Goal: Transaction & Acquisition: Book appointment/travel/reservation

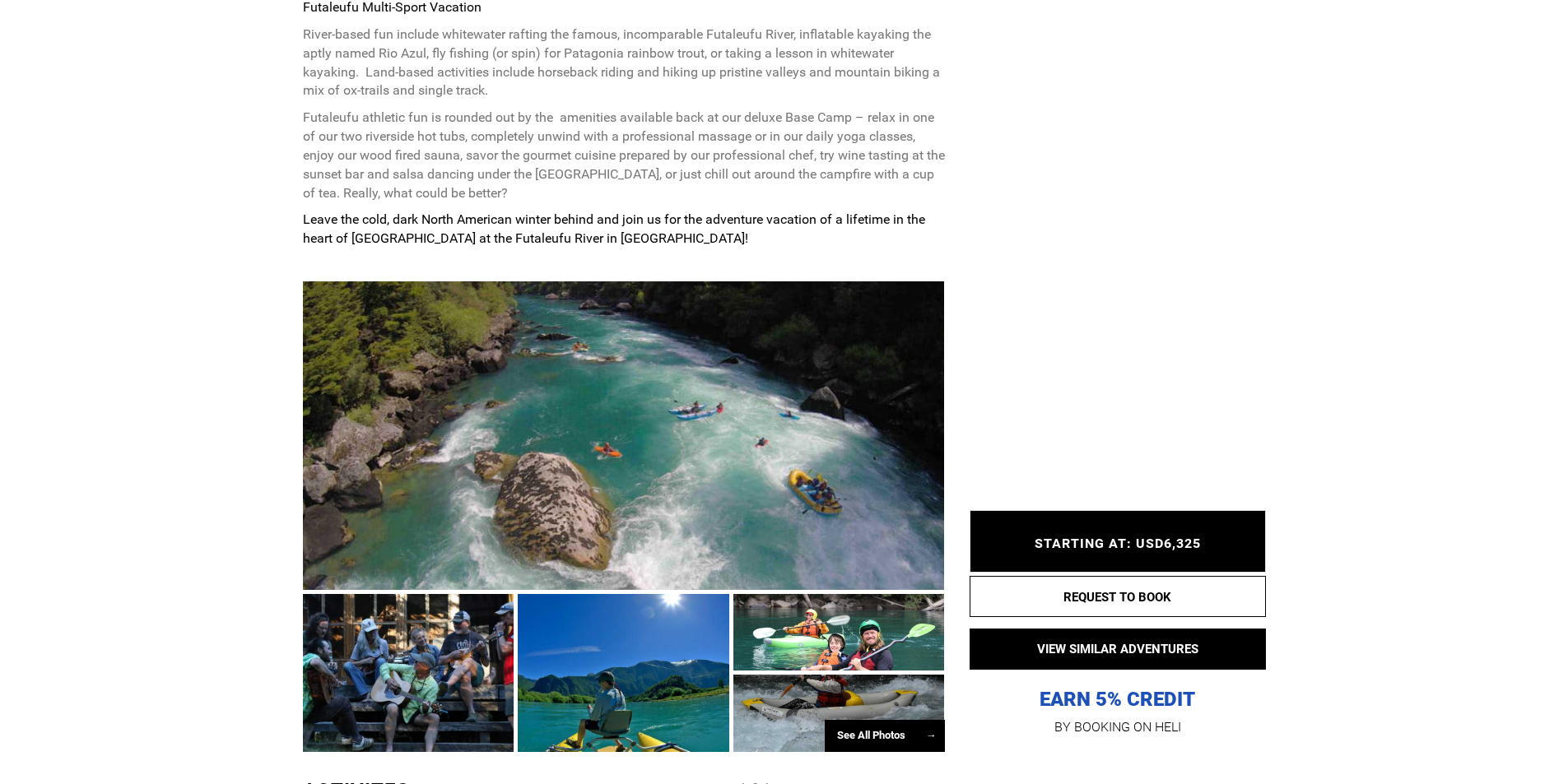
scroll to position [1070, 0]
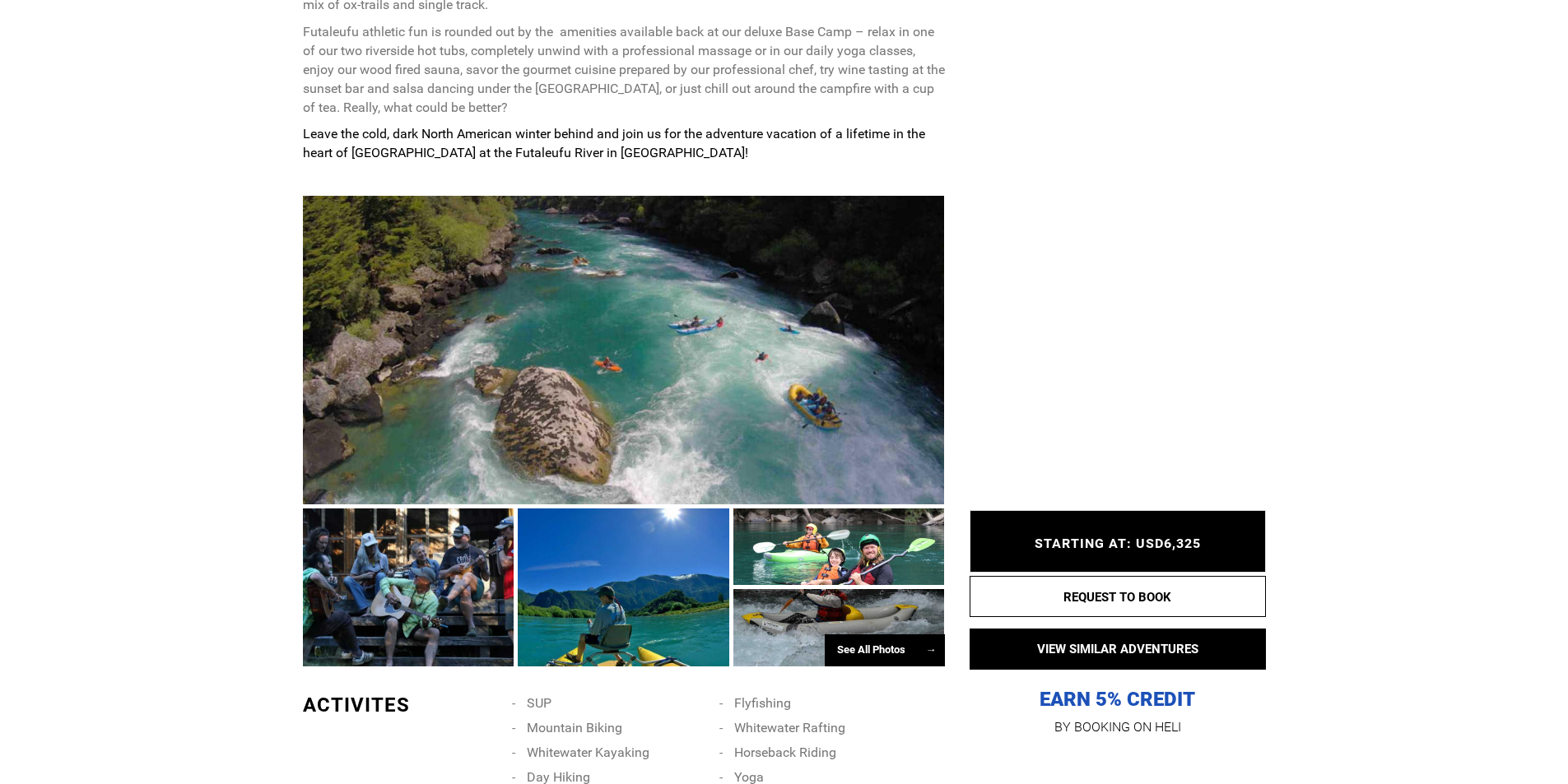
click at [459, 601] on div at bounding box center [408, 587] width 212 height 158
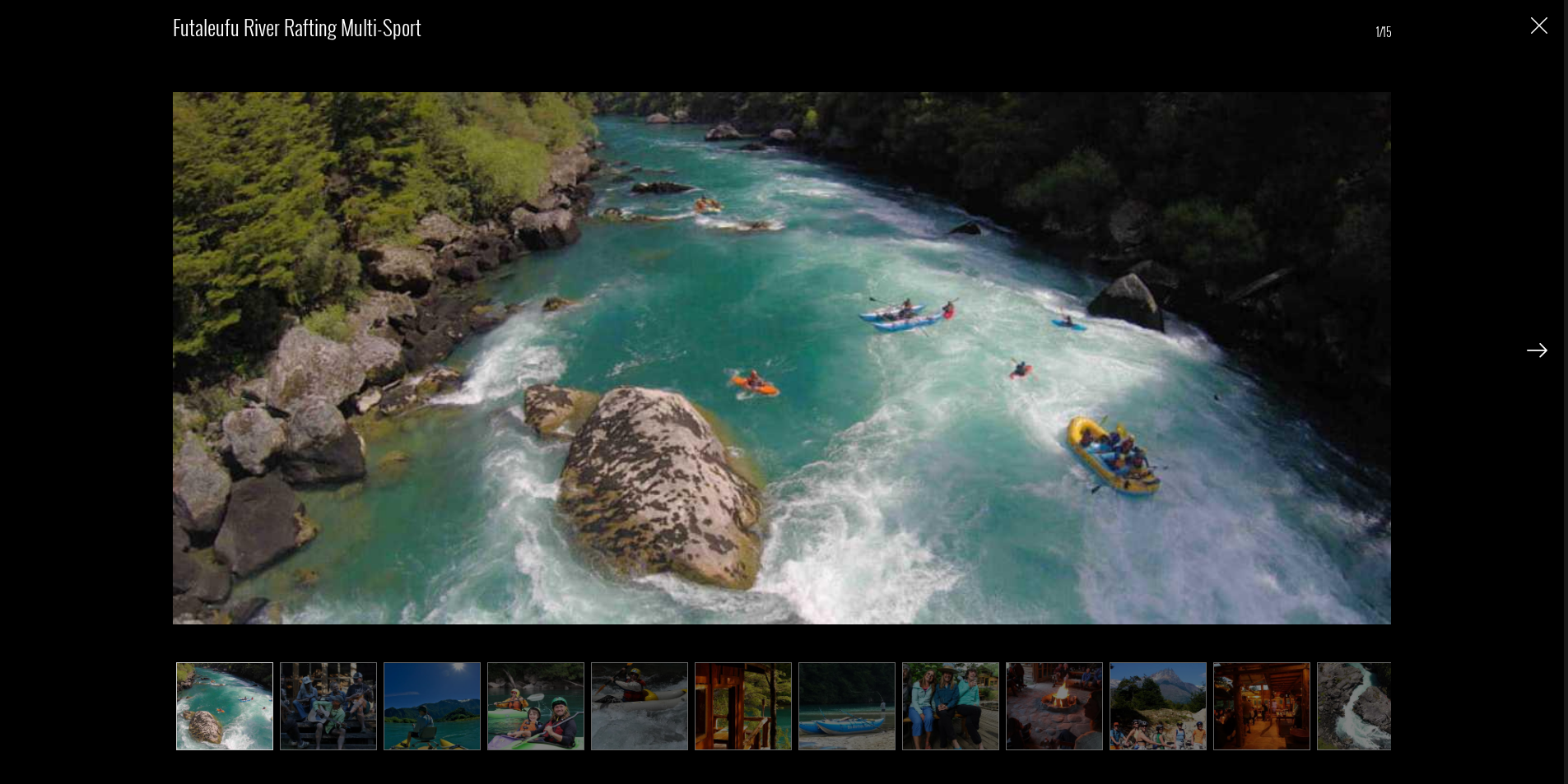
click at [1538, 348] on img at bounding box center [1537, 351] width 21 height 14
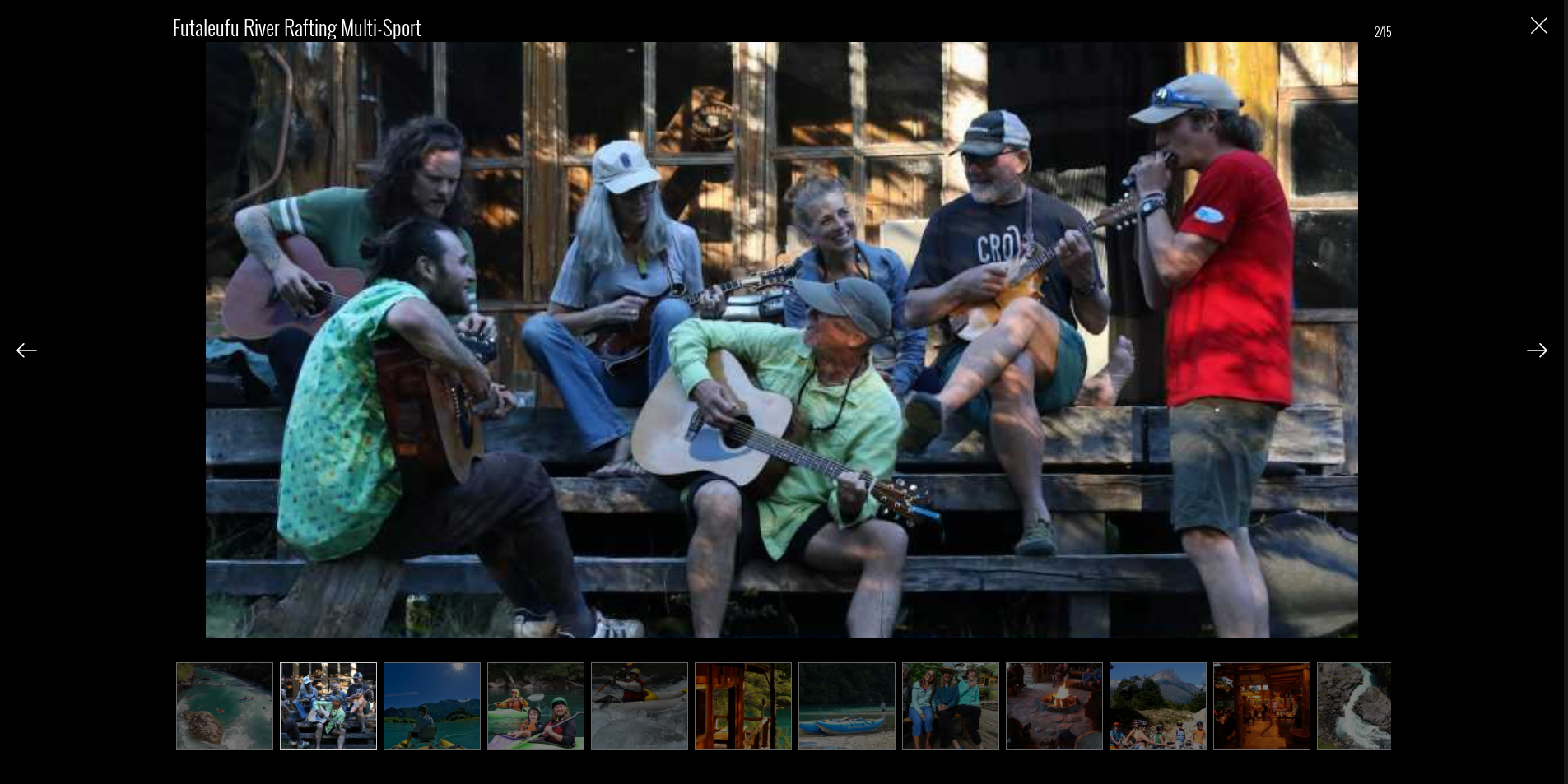
click at [1538, 348] on img at bounding box center [1537, 351] width 21 height 14
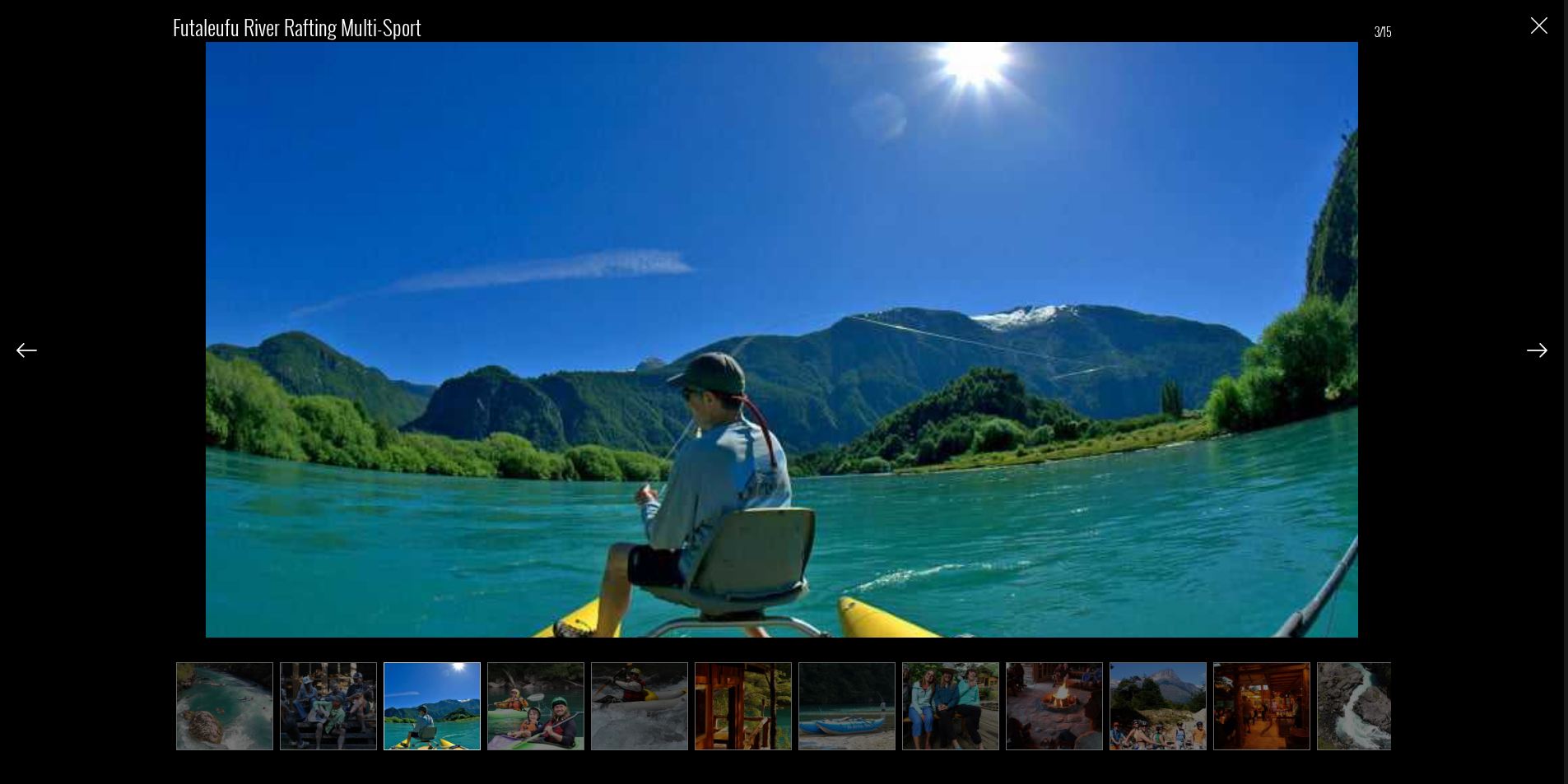
click at [1538, 348] on img at bounding box center [1537, 351] width 21 height 14
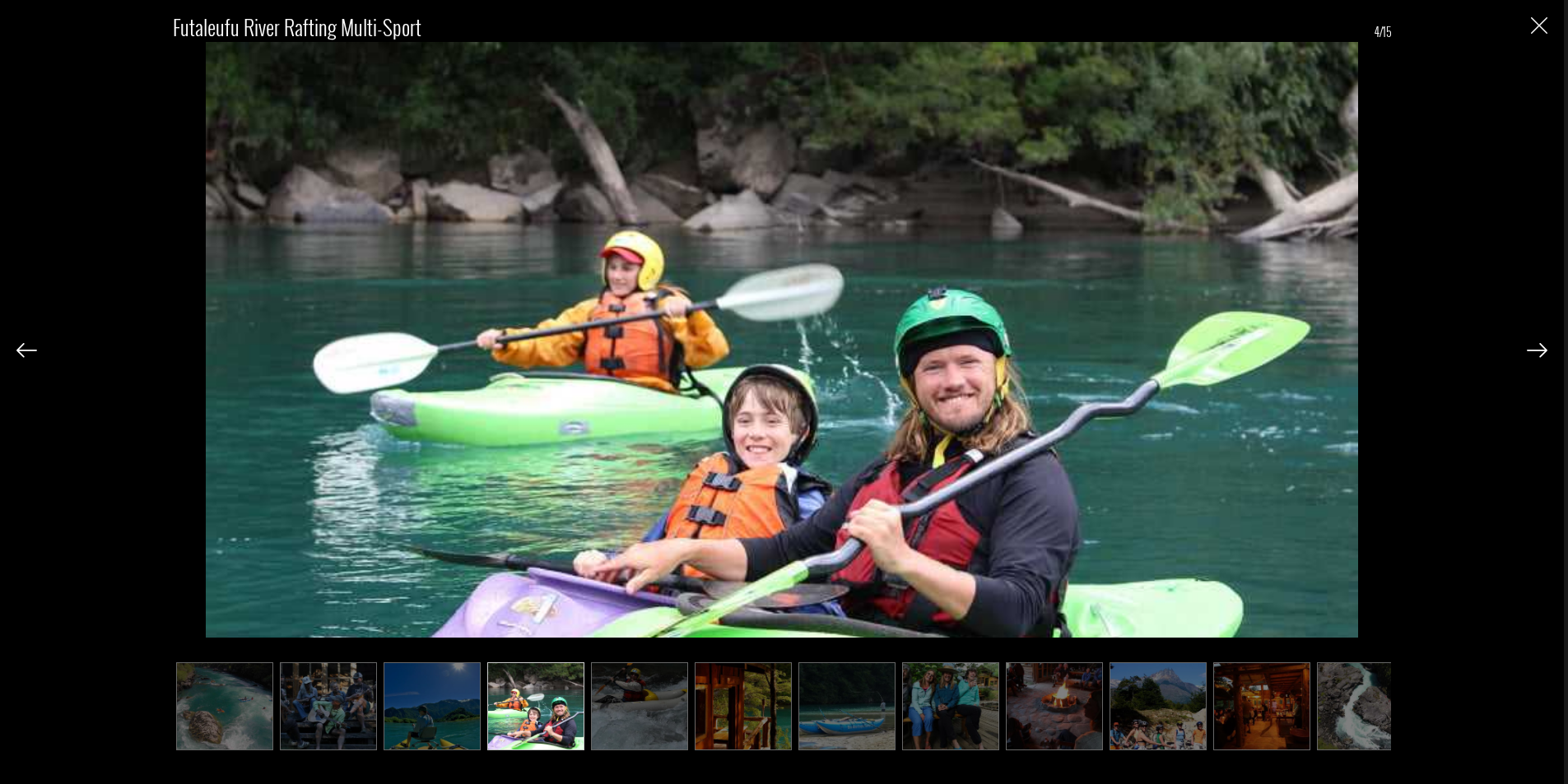
click at [1538, 348] on img at bounding box center [1537, 351] width 21 height 14
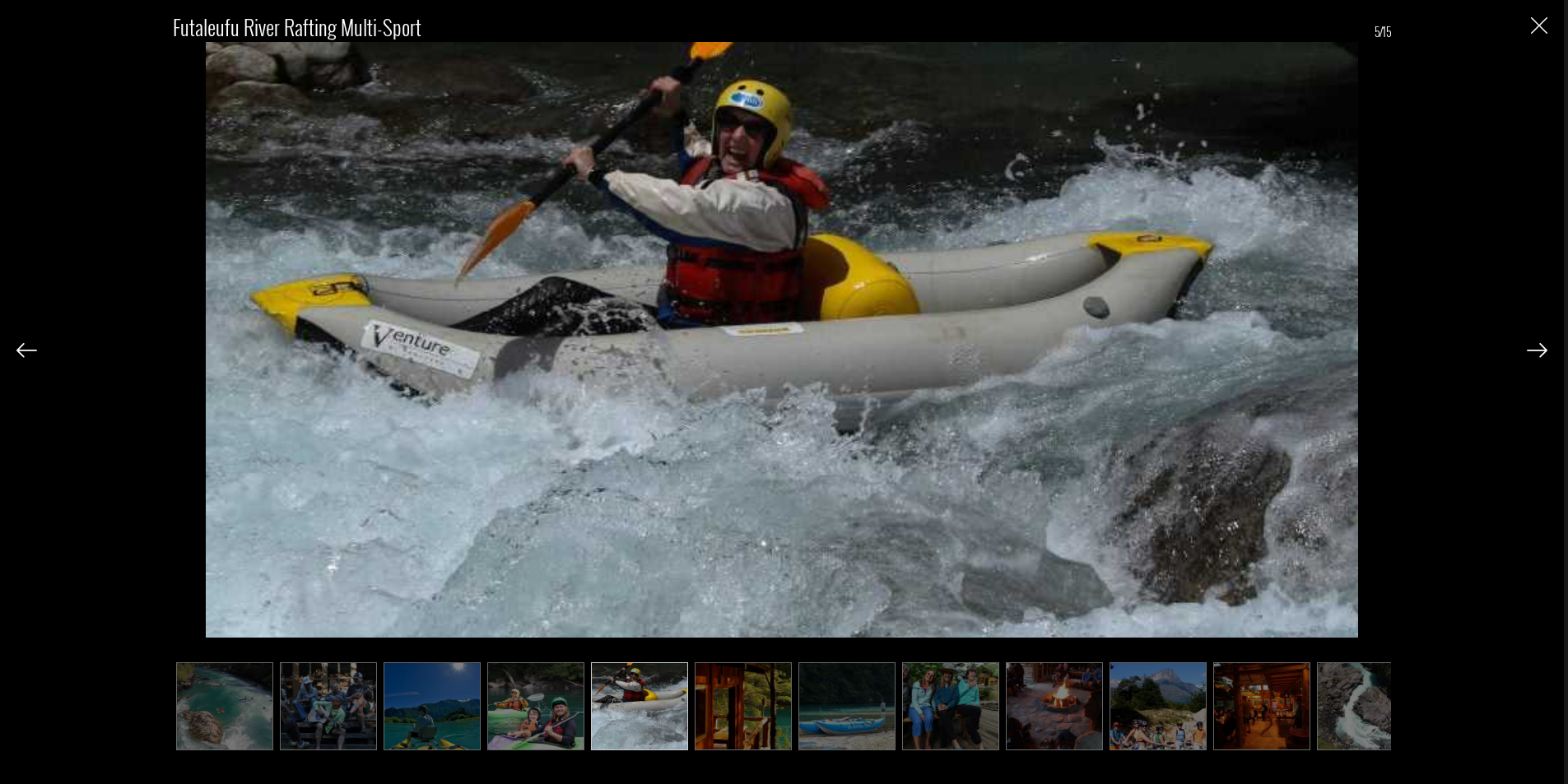
click at [1538, 348] on img at bounding box center [1537, 351] width 21 height 14
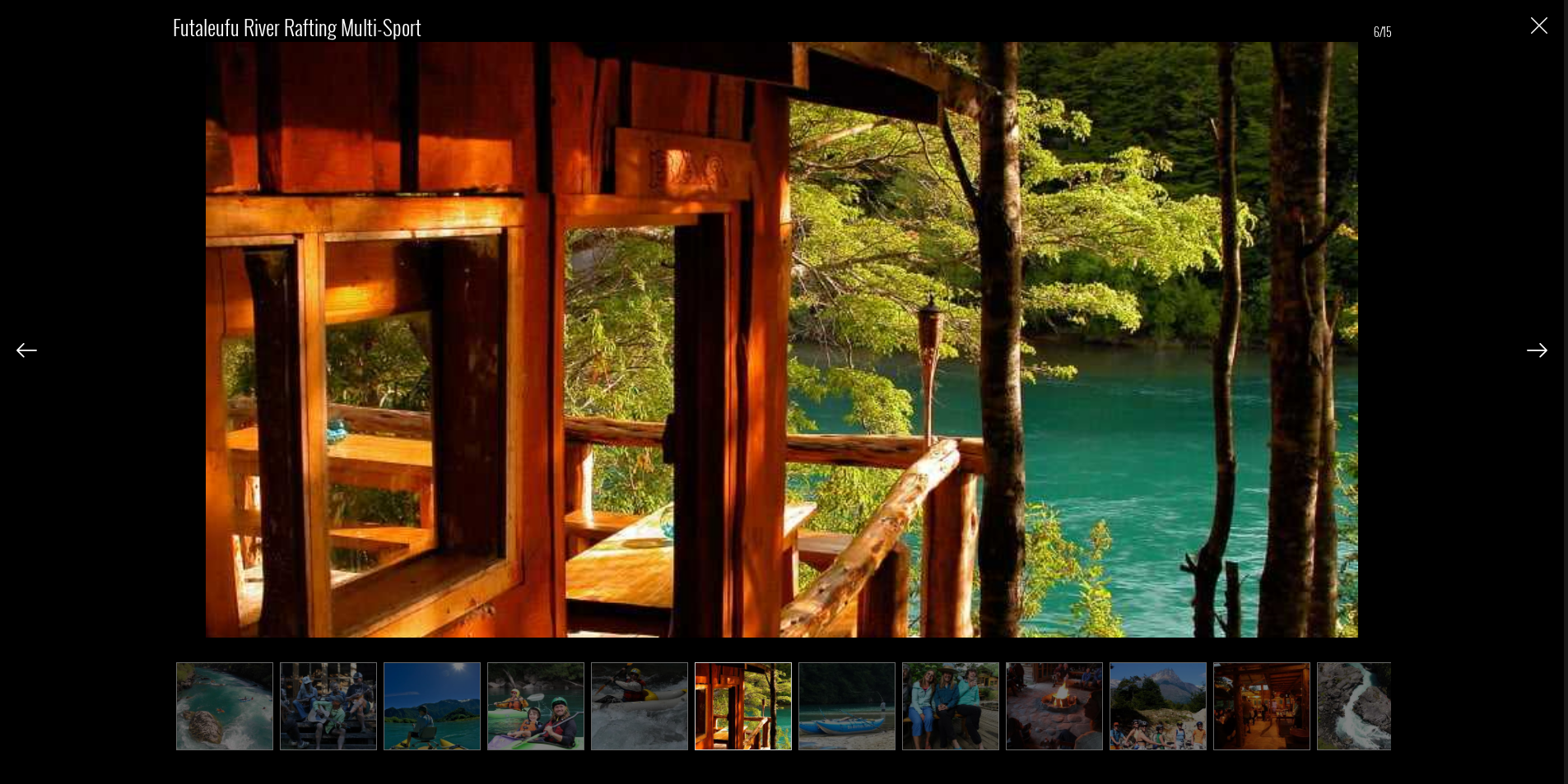
click at [1538, 348] on img at bounding box center [1537, 351] width 21 height 14
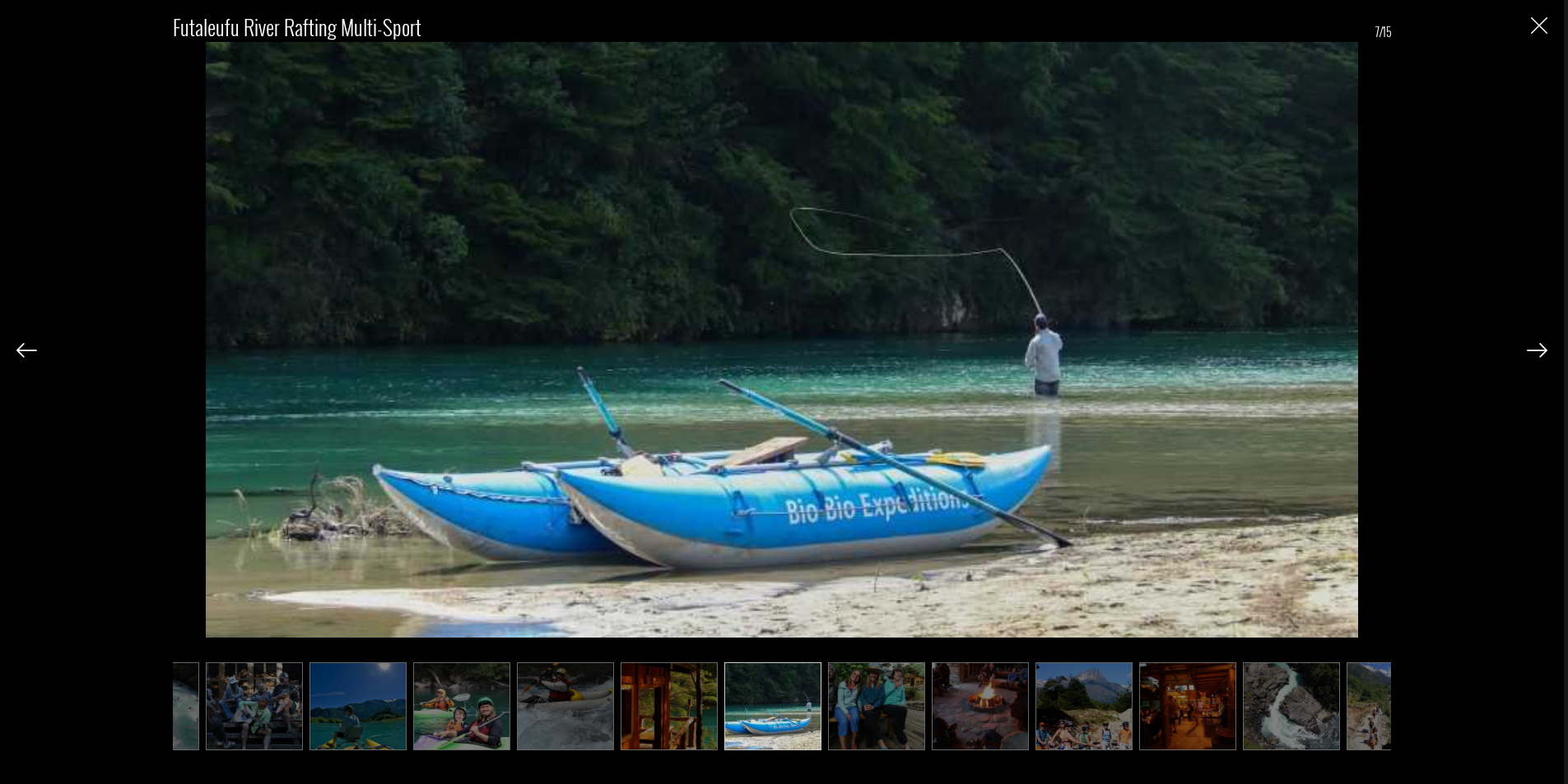
scroll to position [0, 82]
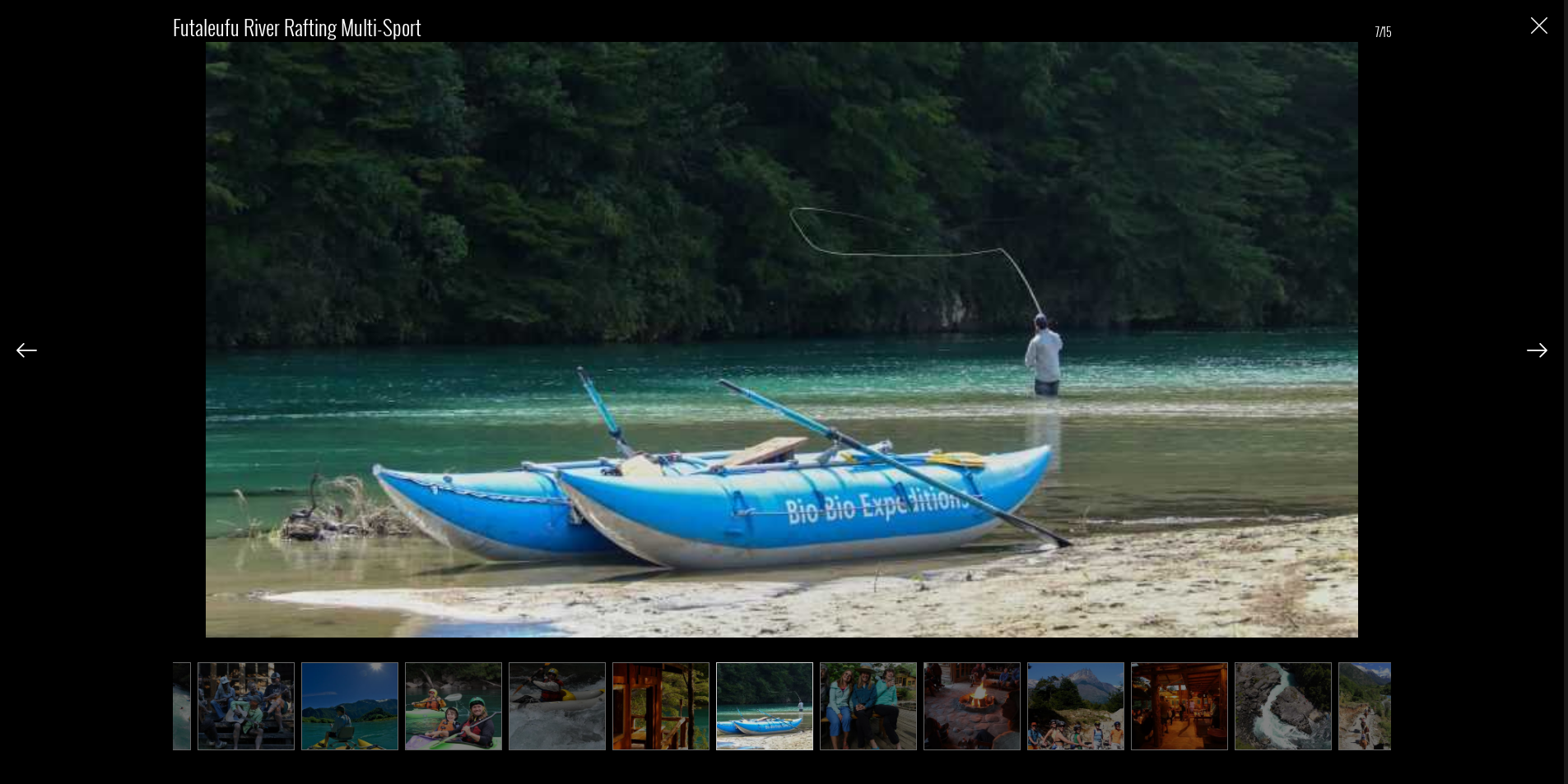
click at [1538, 348] on img at bounding box center [1537, 351] width 21 height 14
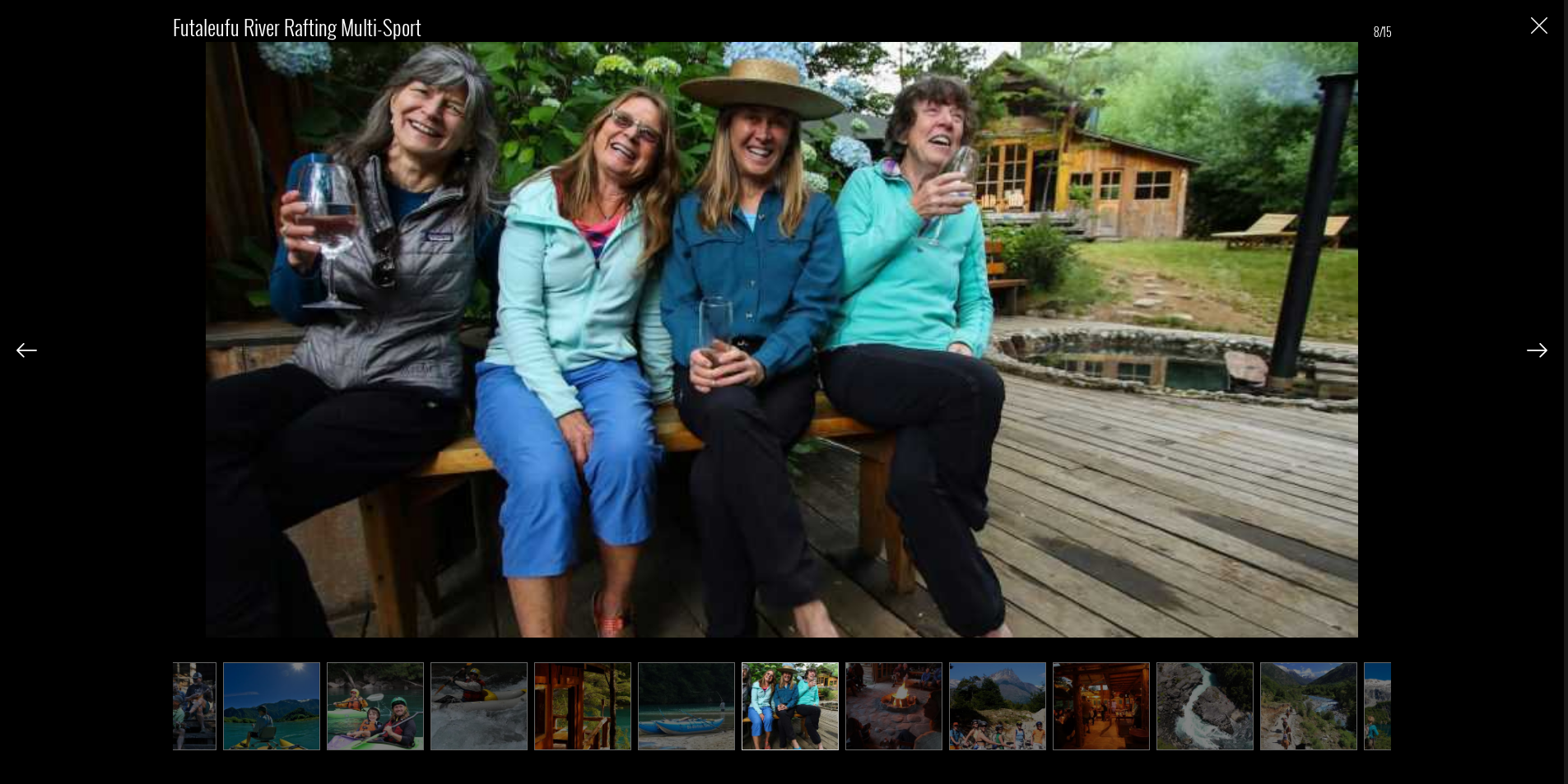
scroll to position [0, 165]
click at [1538, 348] on img at bounding box center [1537, 351] width 21 height 14
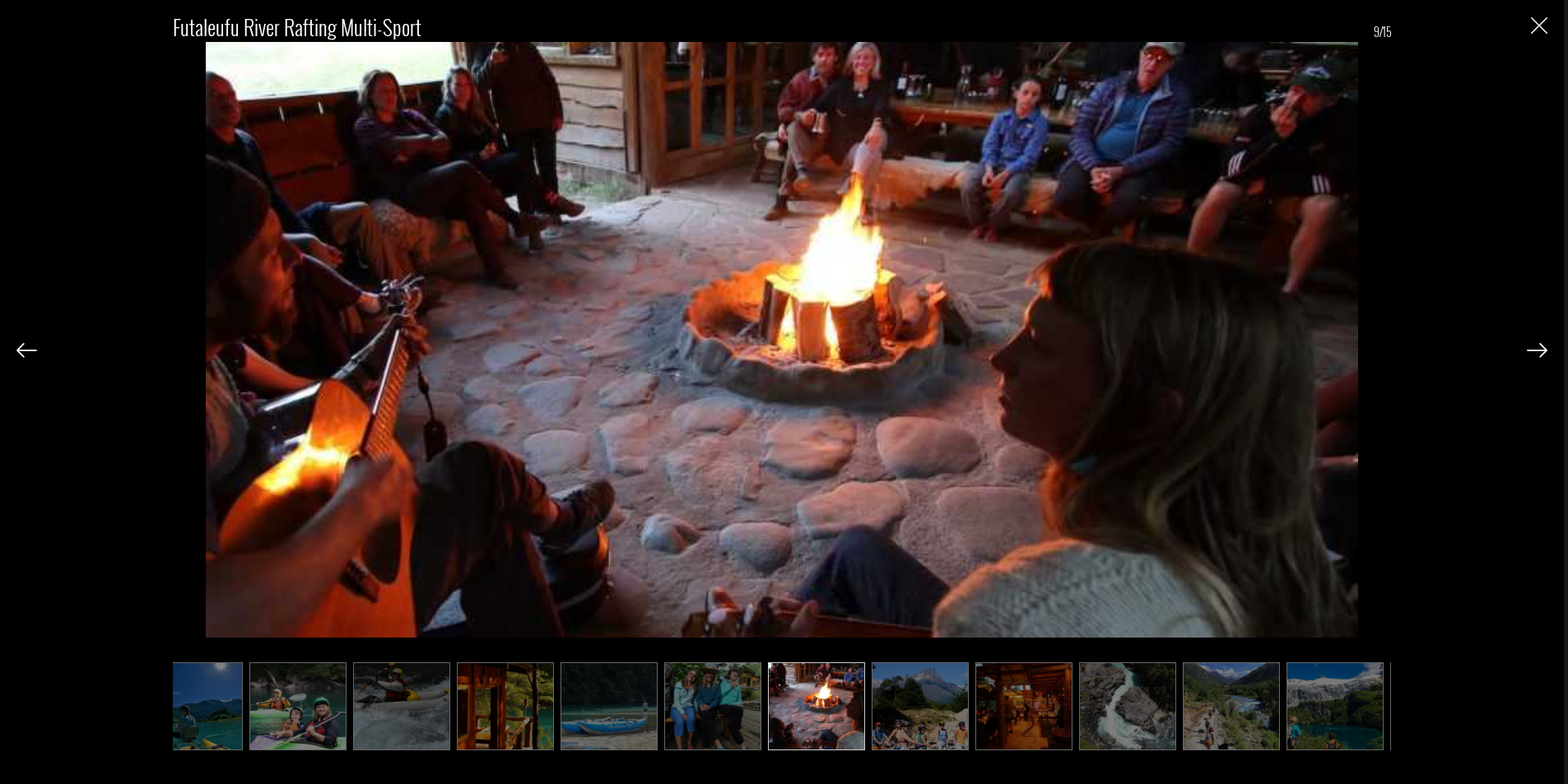
scroll to position [0, 247]
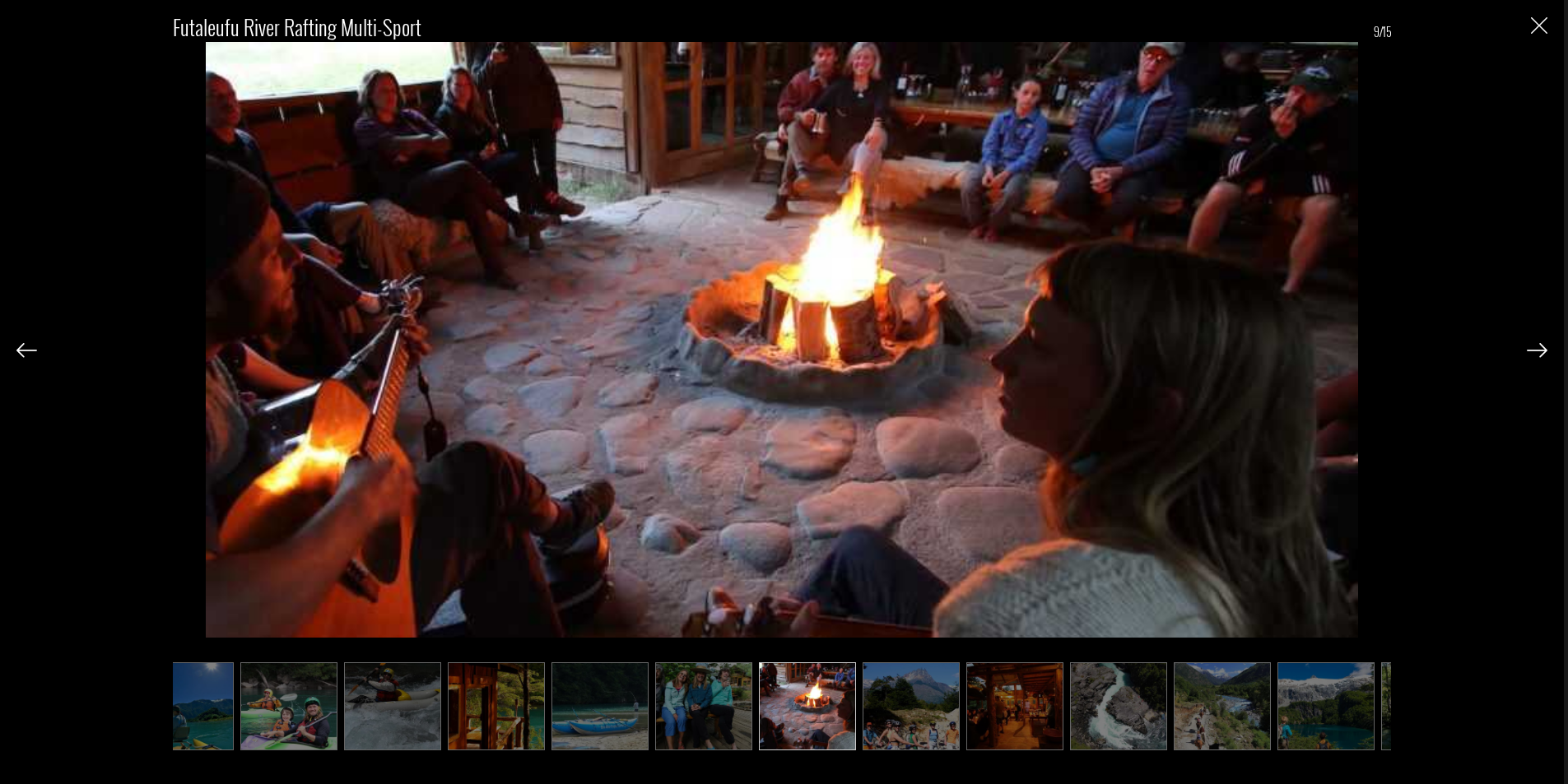
click at [1538, 350] on img at bounding box center [1537, 351] width 21 height 14
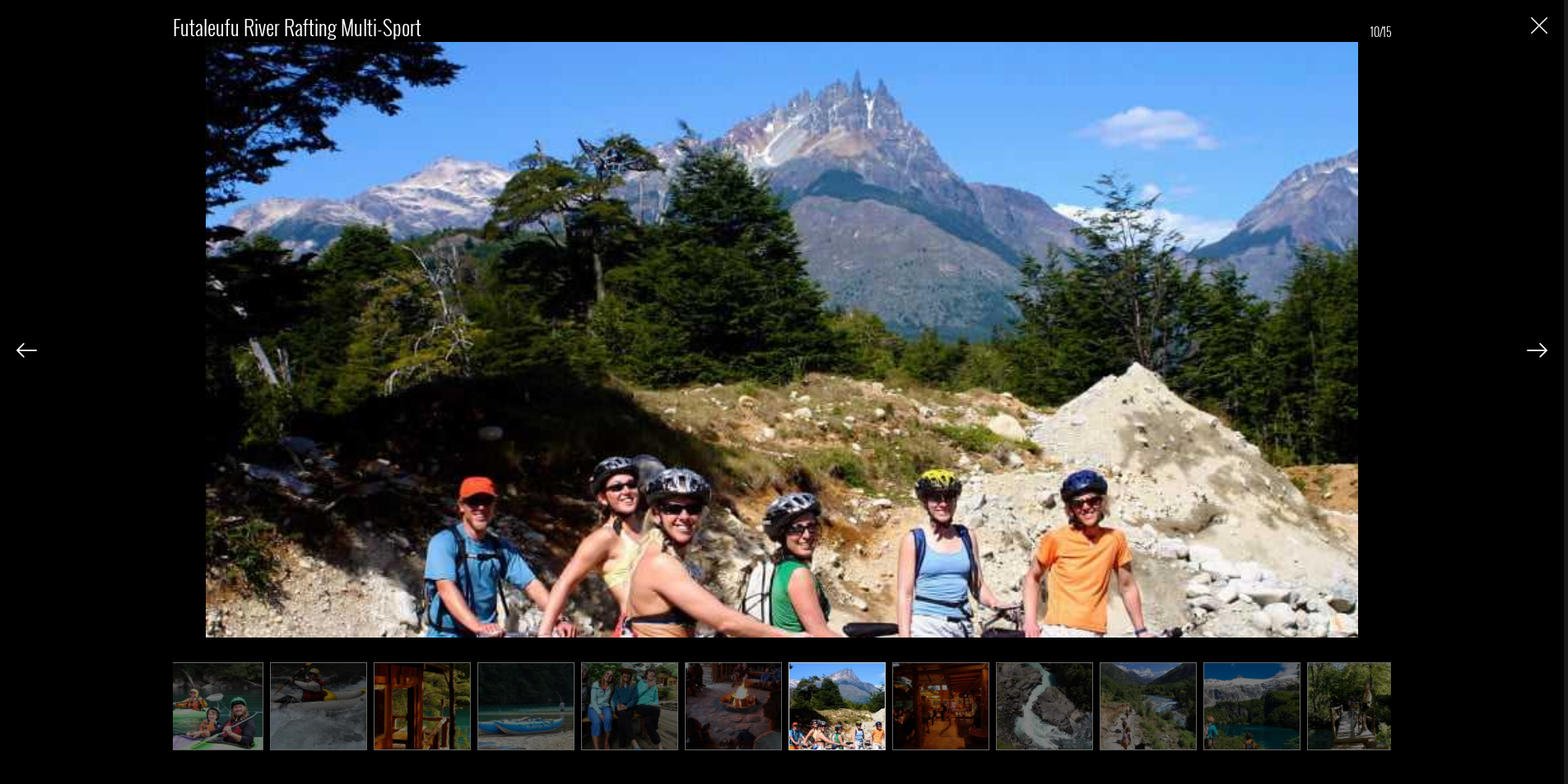
scroll to position [0, 329]
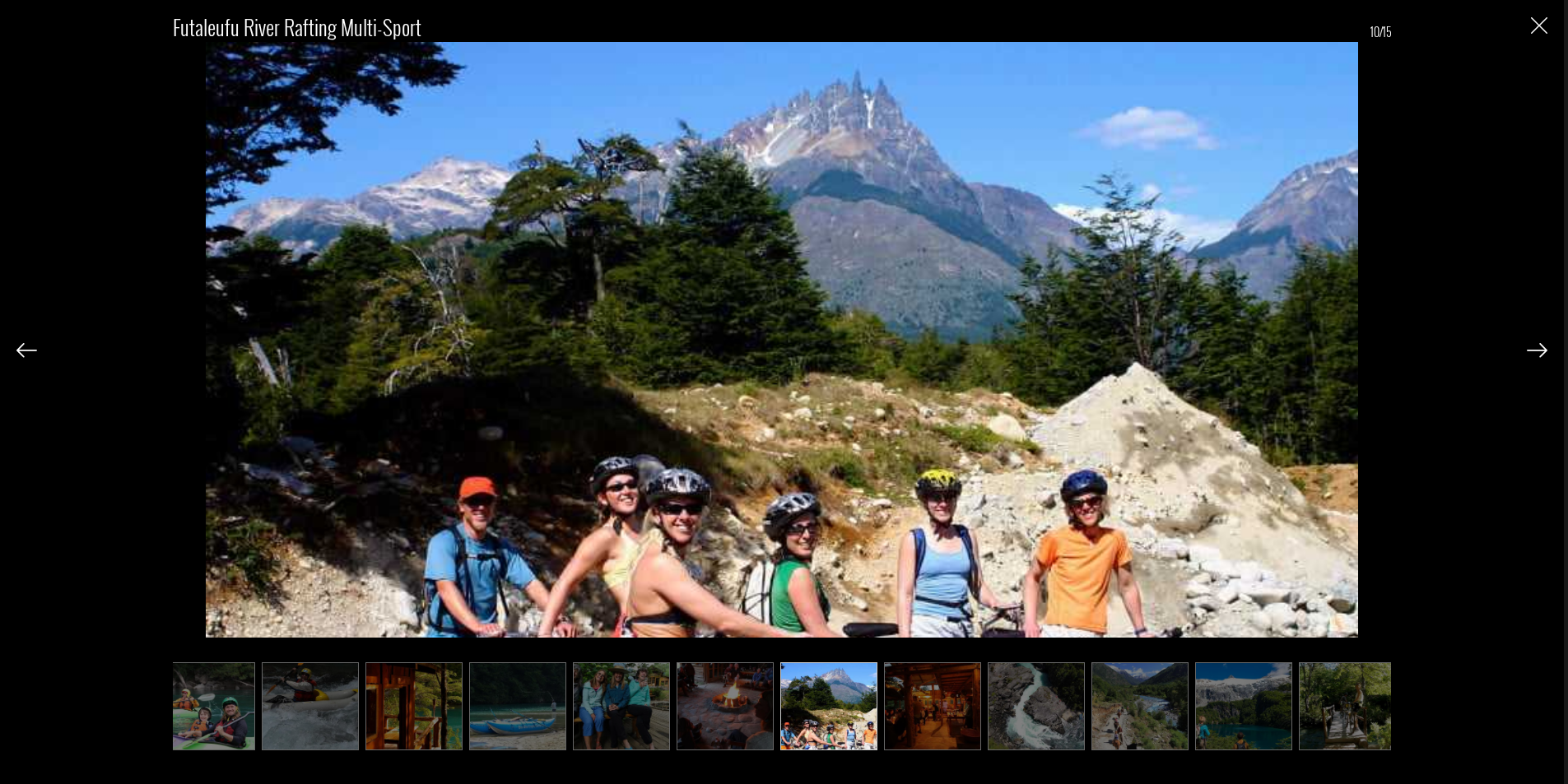
click at [1538, 350] on img at bounding box center [1537, 351] width 21 height 14
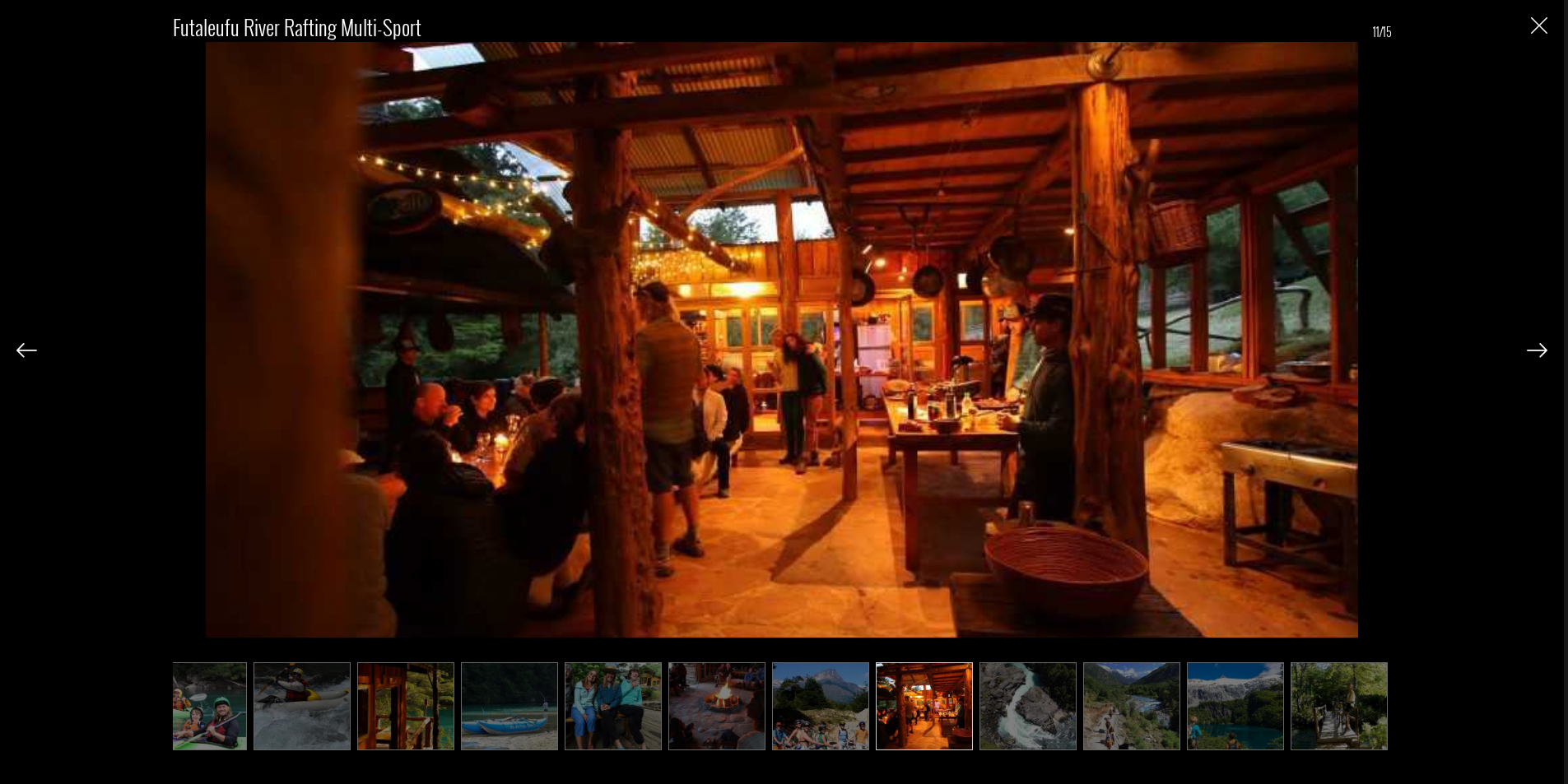
click at [21, 349] on img at bounding box center [26, 351] width 21 height 14
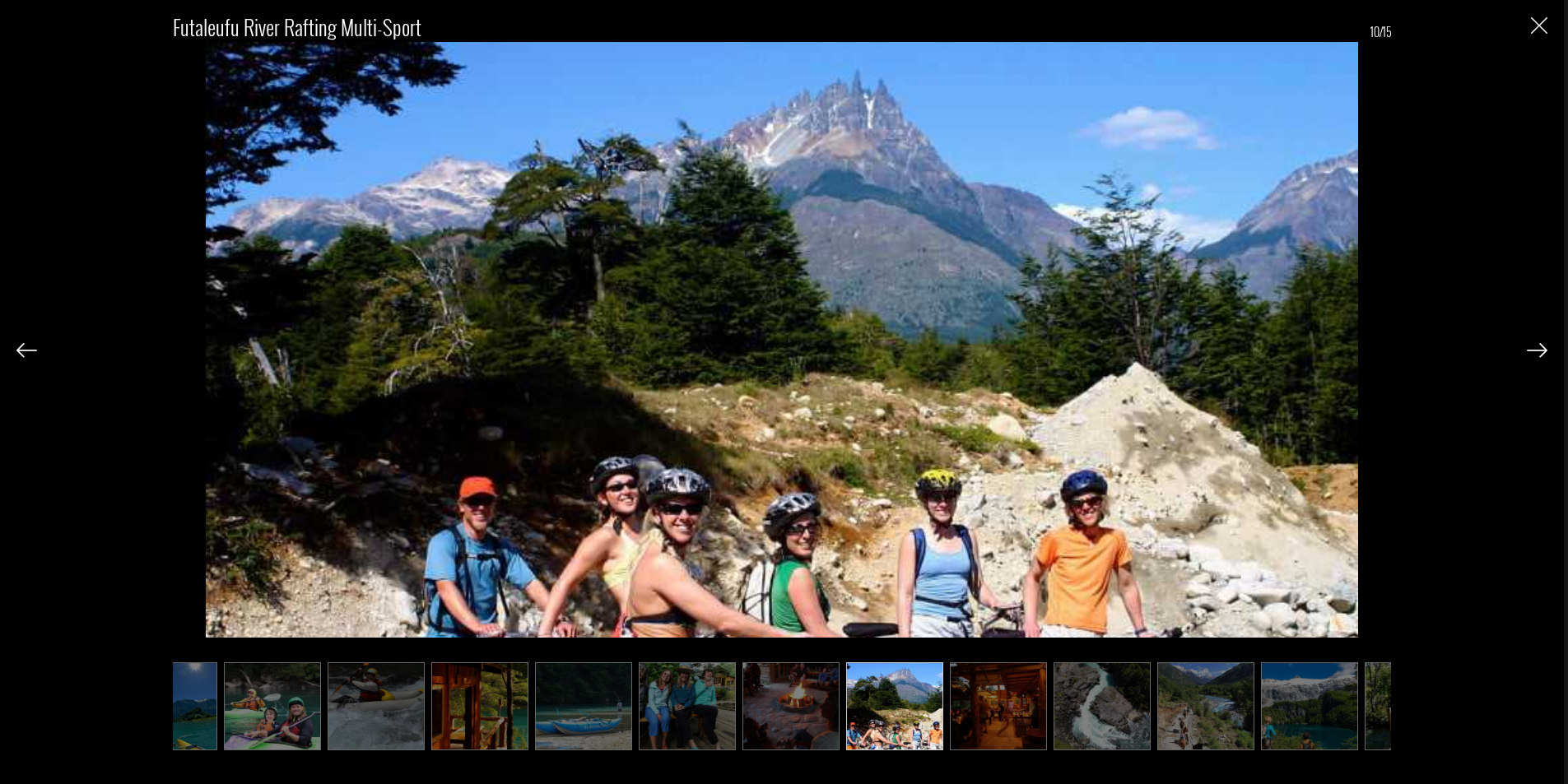
scroll to position [0, 255]
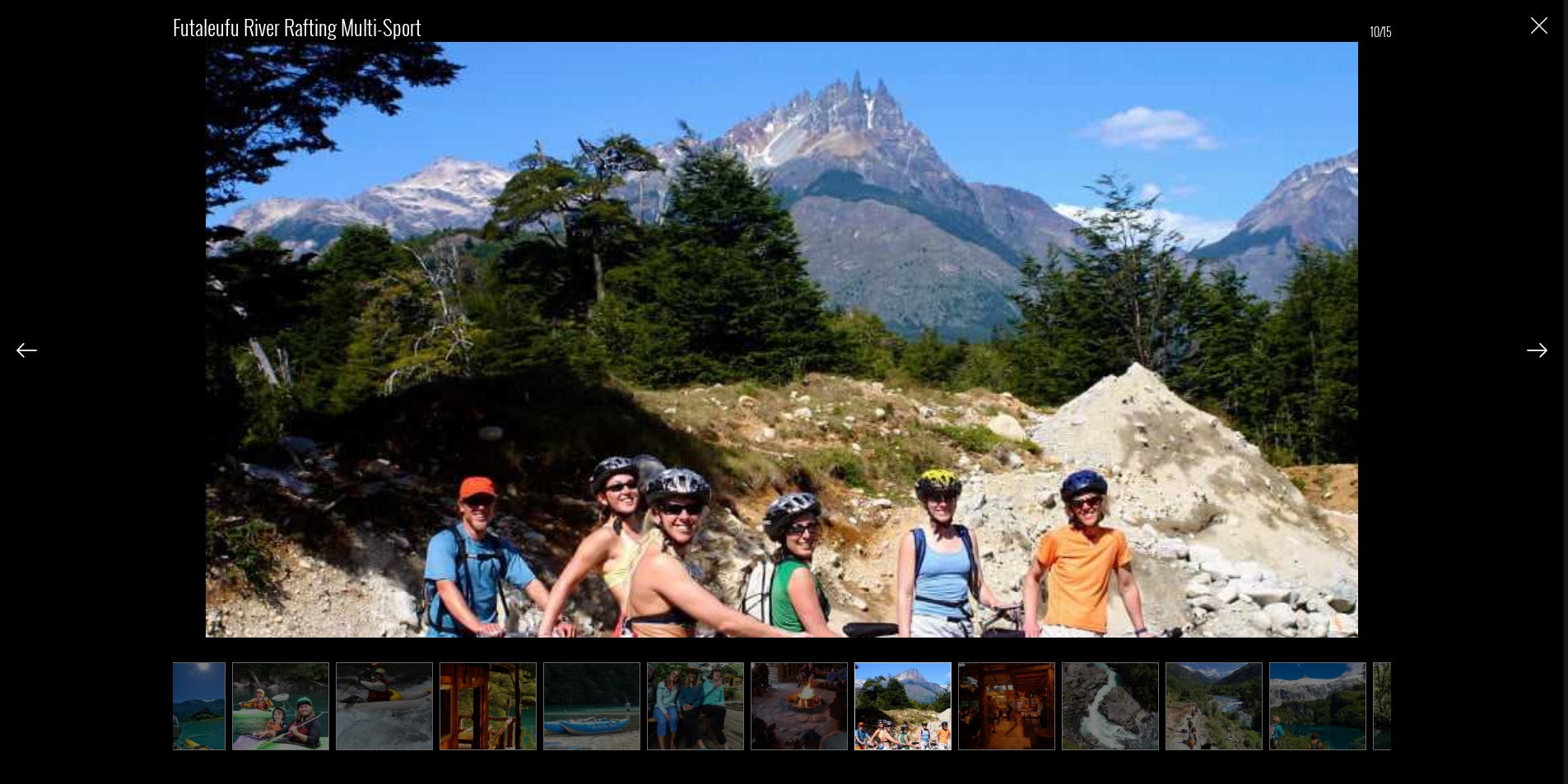
click at [1543, 356] on img at bounding box center [1537, 351] width 21 height 14
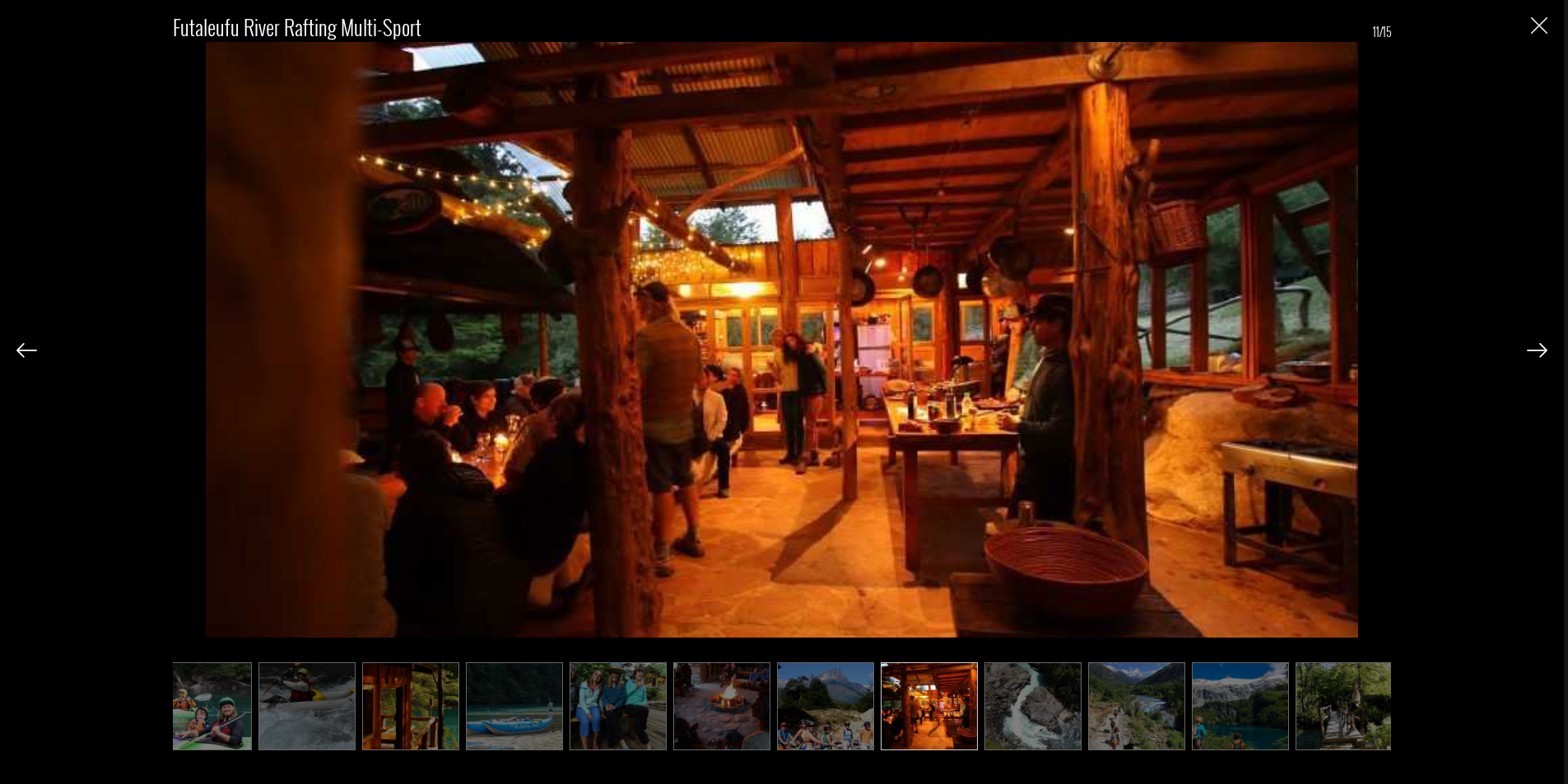
scroll to position [0, 337]
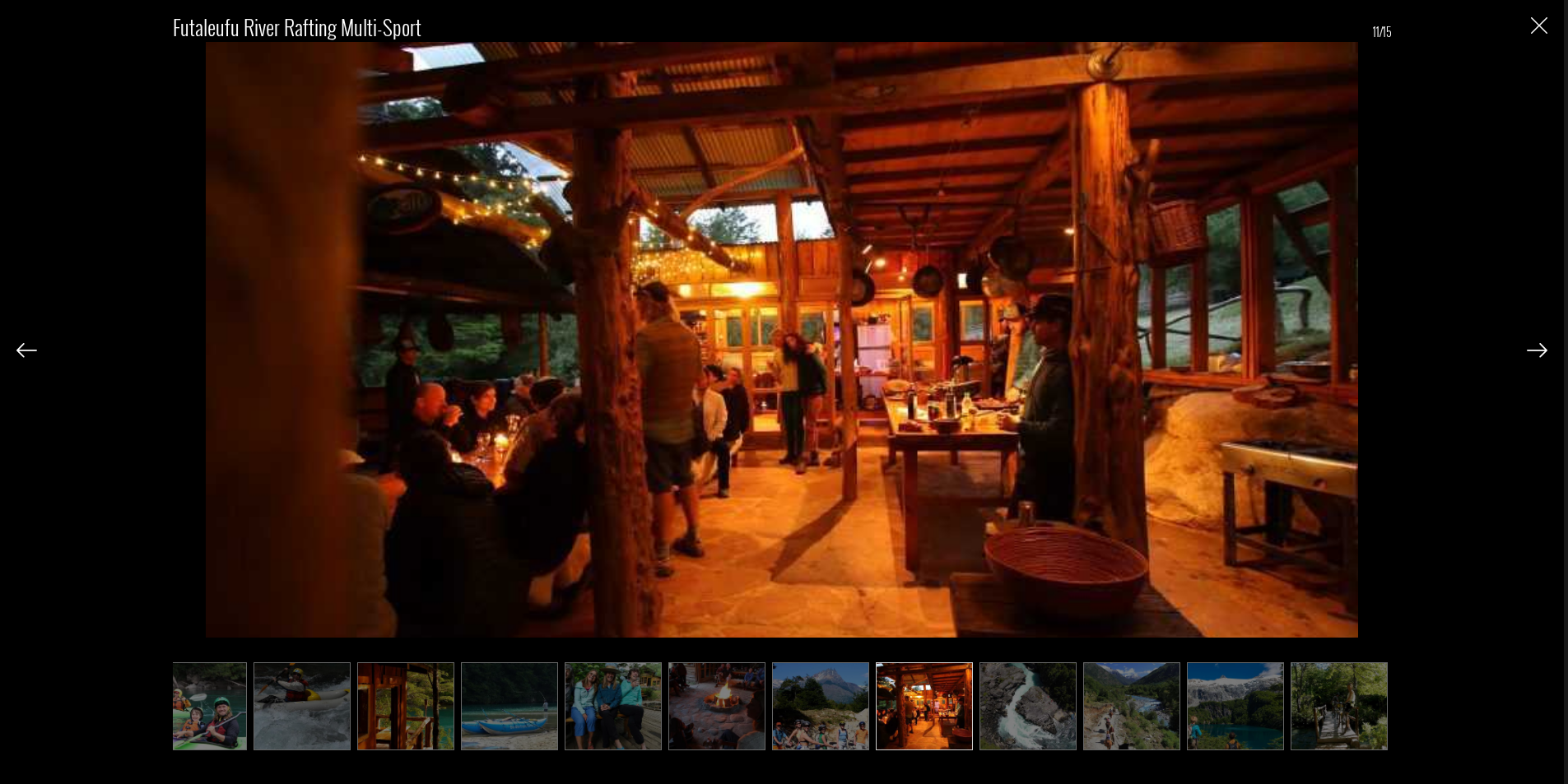
click at [1543, 356] on img at bounding box center [1537, 351] width 21 height 14
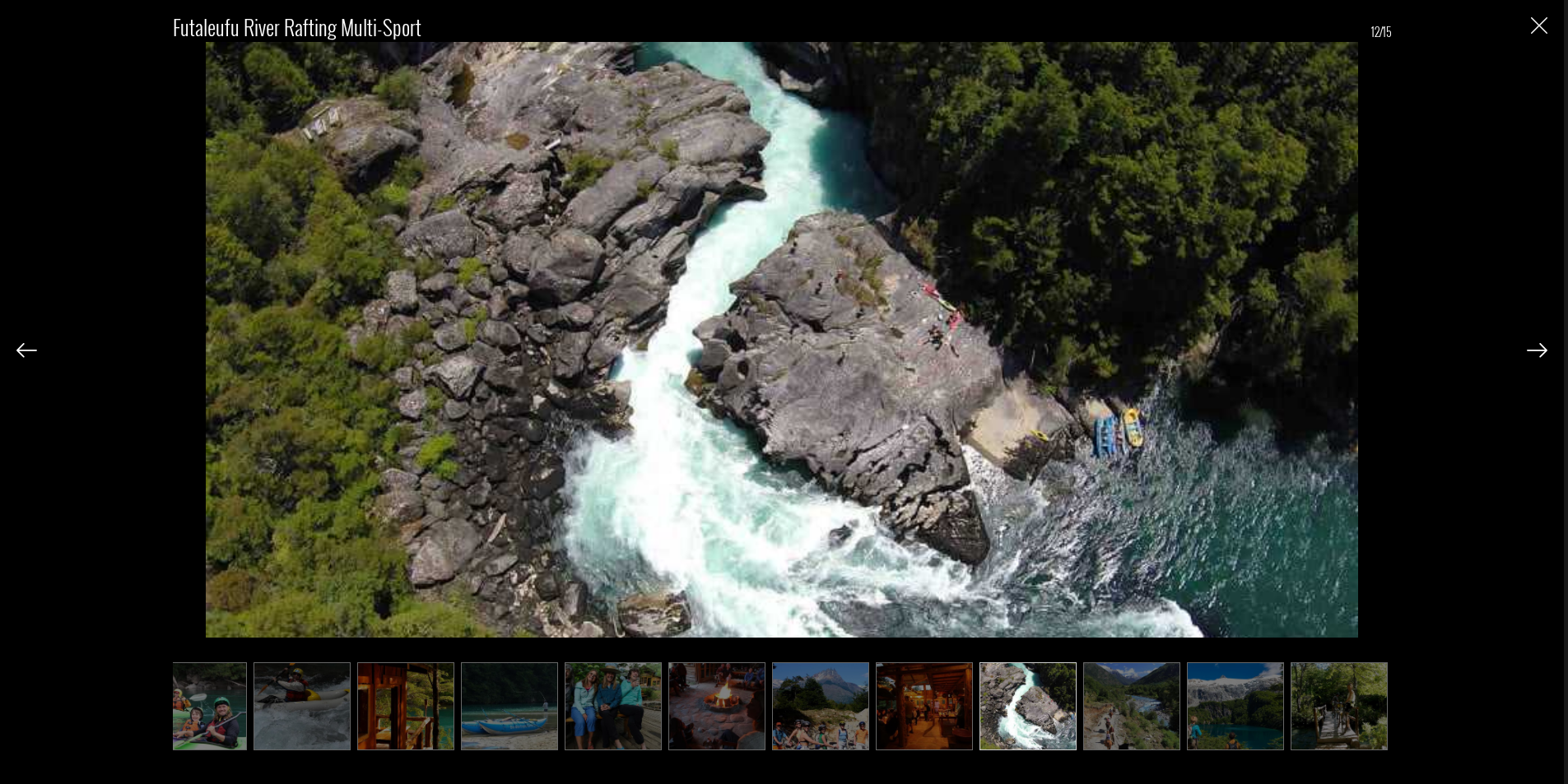
click at [1543, 356] on img at bounding box center [1537, 351] width 21 height 14
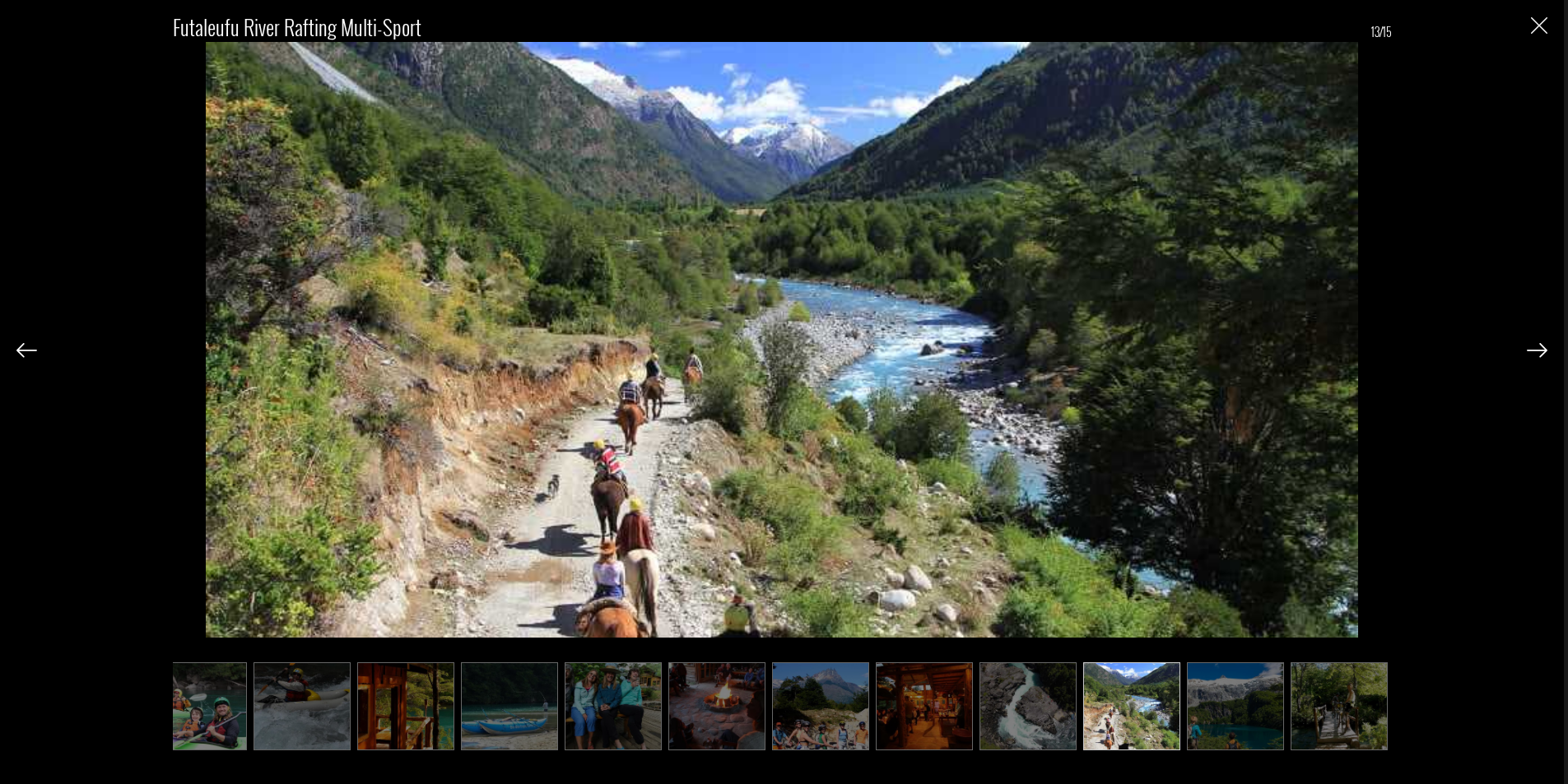
click at [1543, 356] on img at bounding box center [1537, 351] width 21 height 14
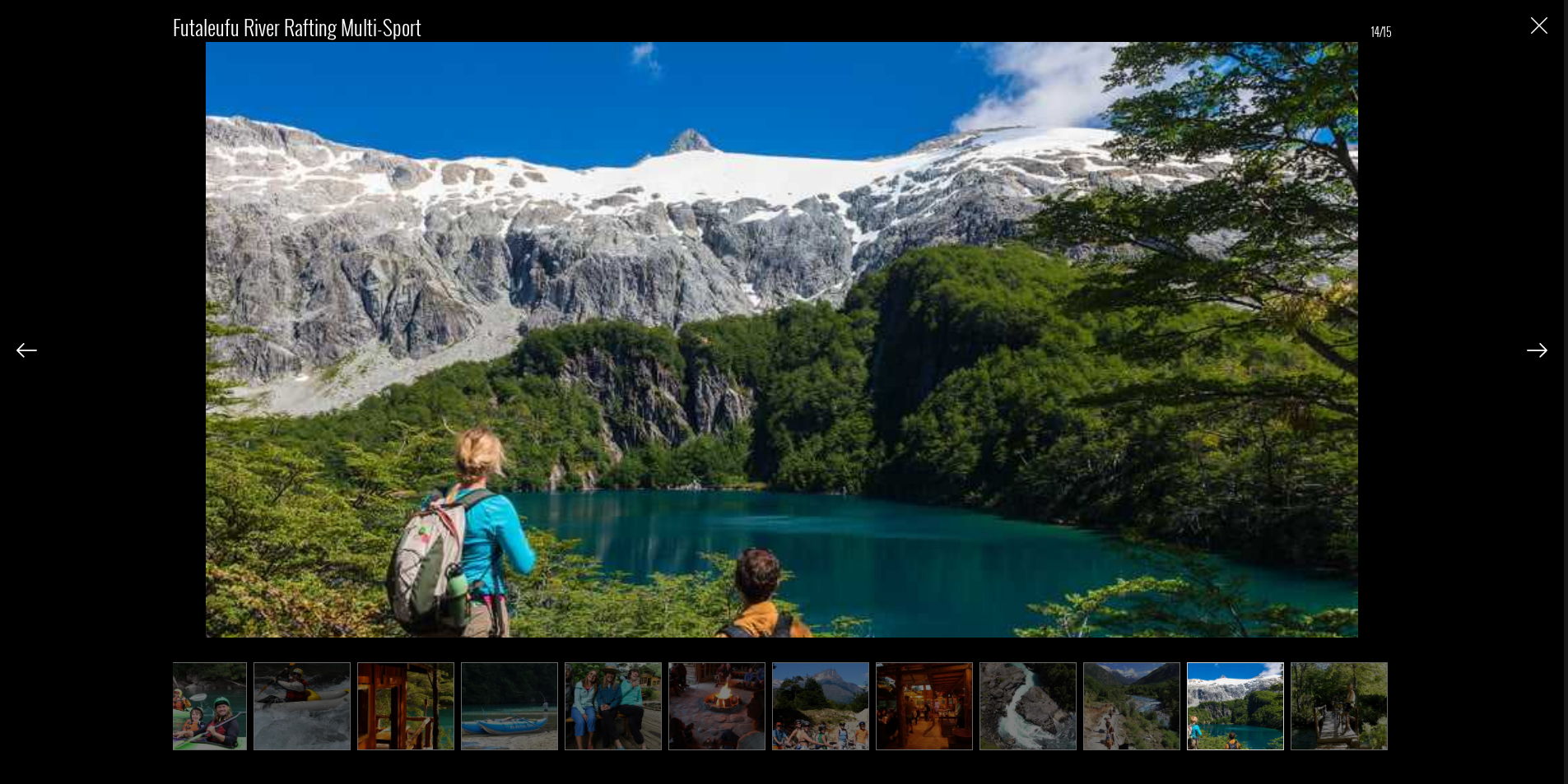
click at [1543, 356] on img at bounding box center [1537, 351] width 21 height 14
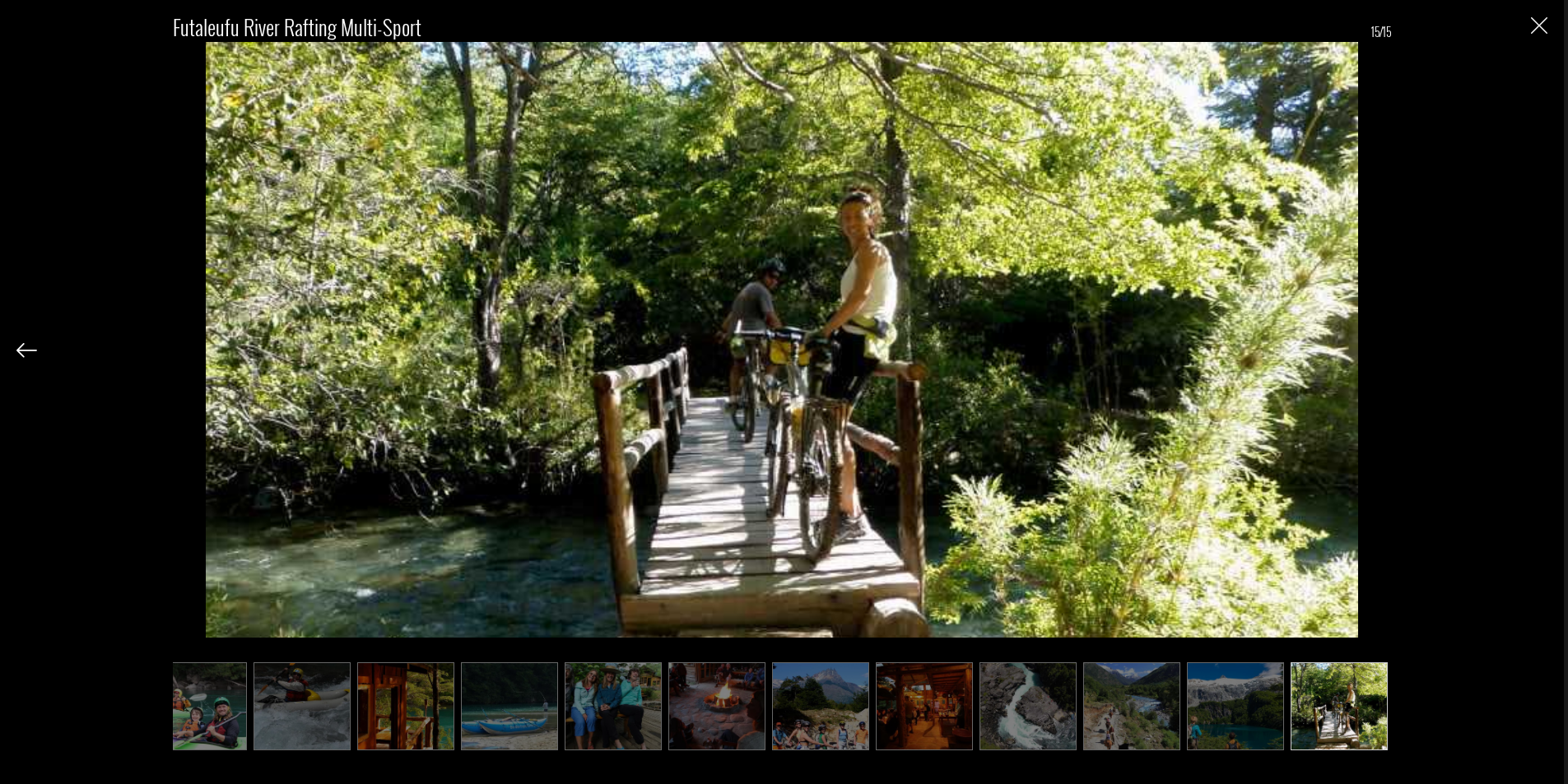
click at [1543, 356] on div "Futaleufu River Rafting Multi-Sport 15/15" at bounding box center [782, 372] width 1531 height 744
click at [1541, 32] on img "Close" at bounding box center [1539, 25] width 16 height 16
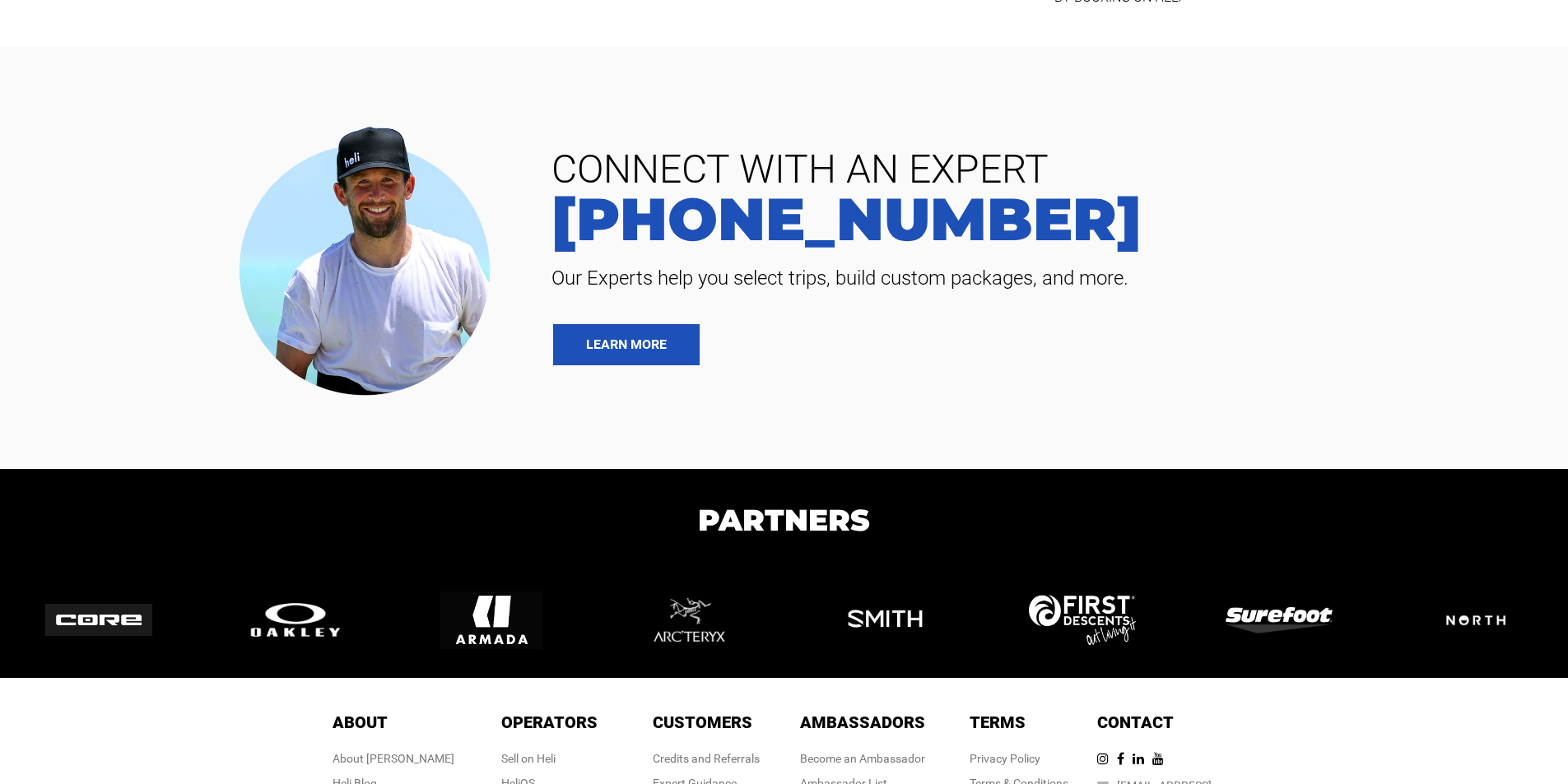
scroll to position [11414, 0]
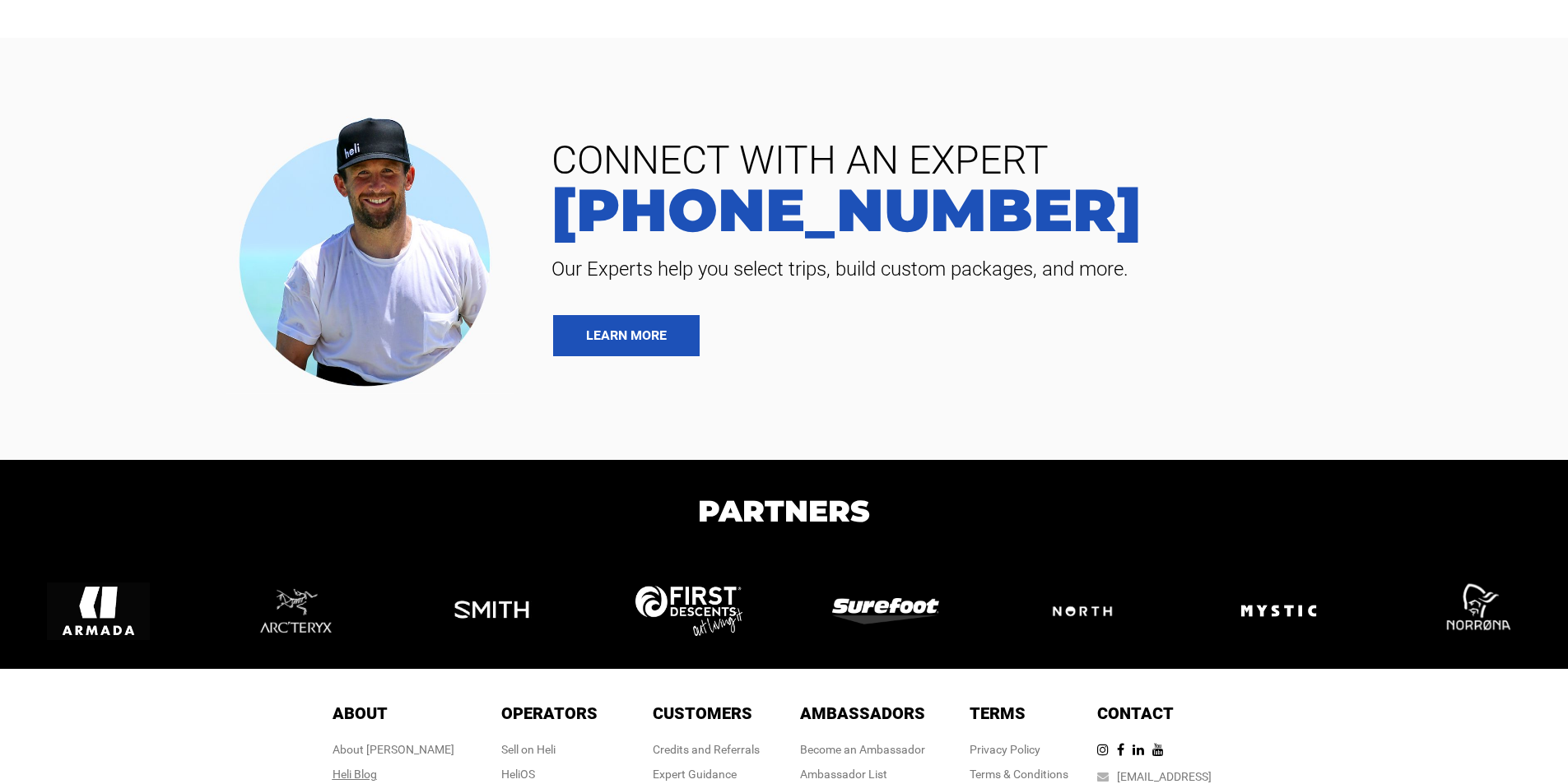
click at [377, 768] on link "Heli Blog" at bounding box center [354, 774] width 44 height 14
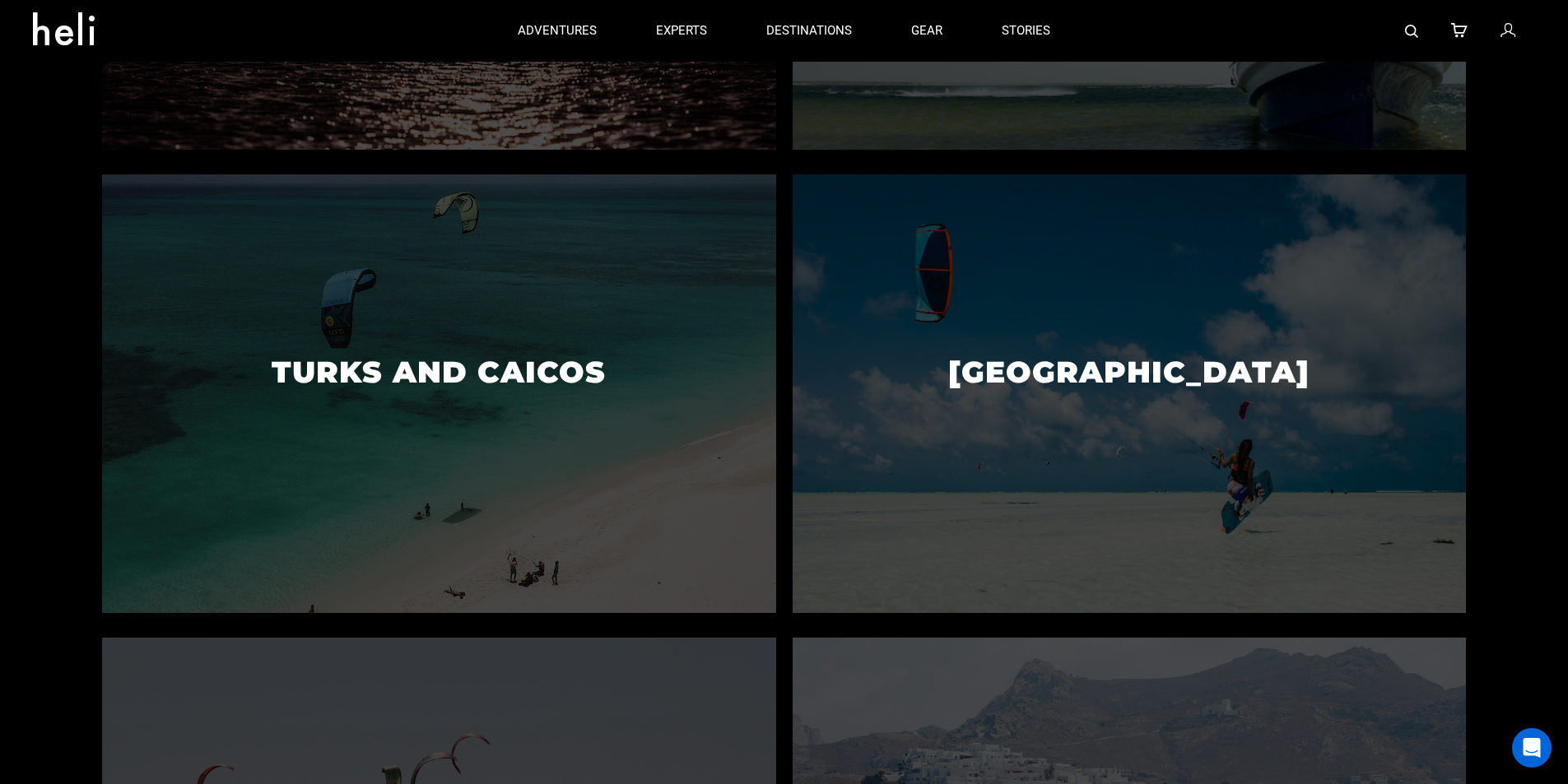
scroll to position [1892, 0]
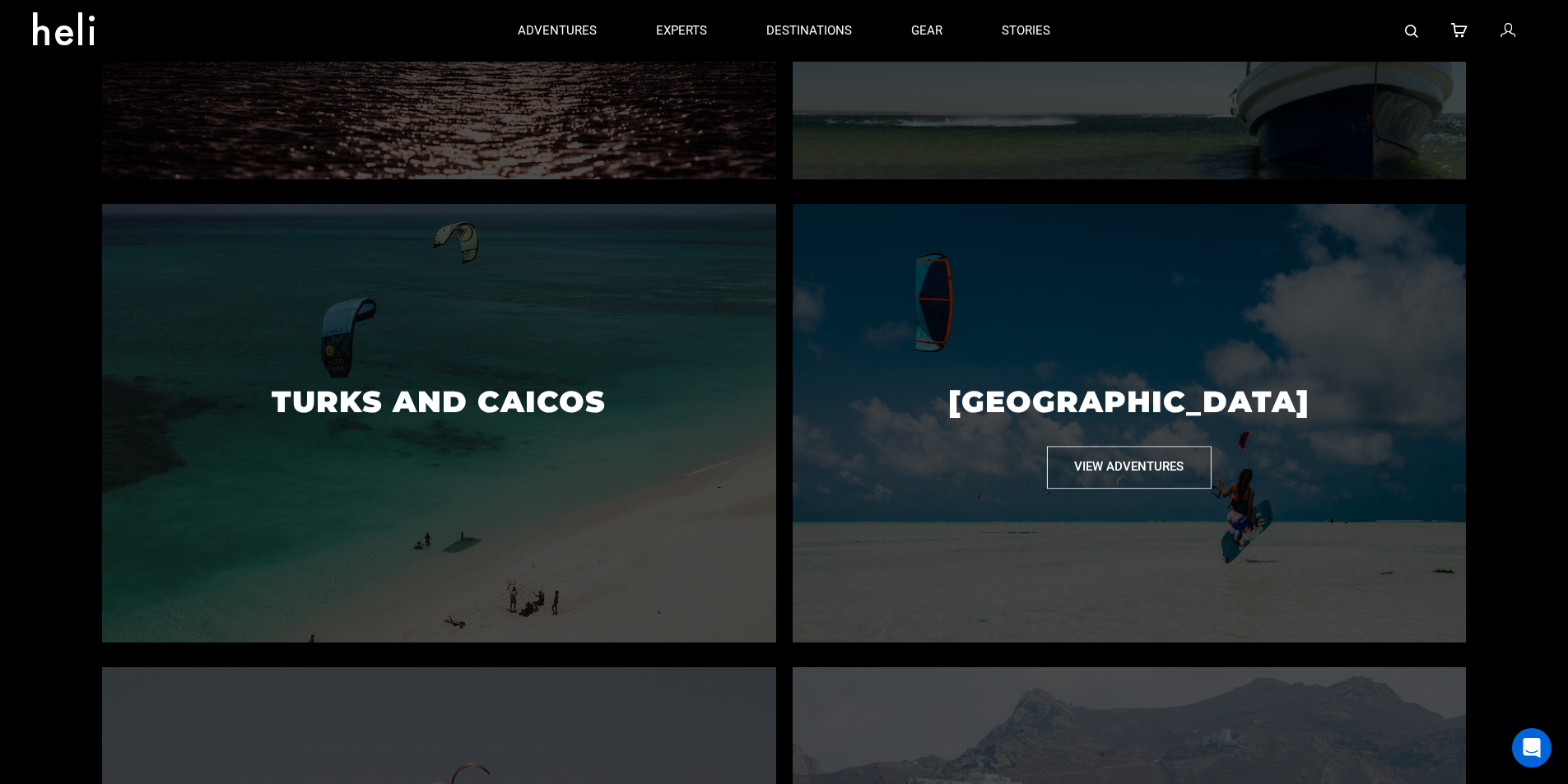
click at [1125, 475] on button "View Adventures" at bounding box center [1129, 468] width 165 height 42
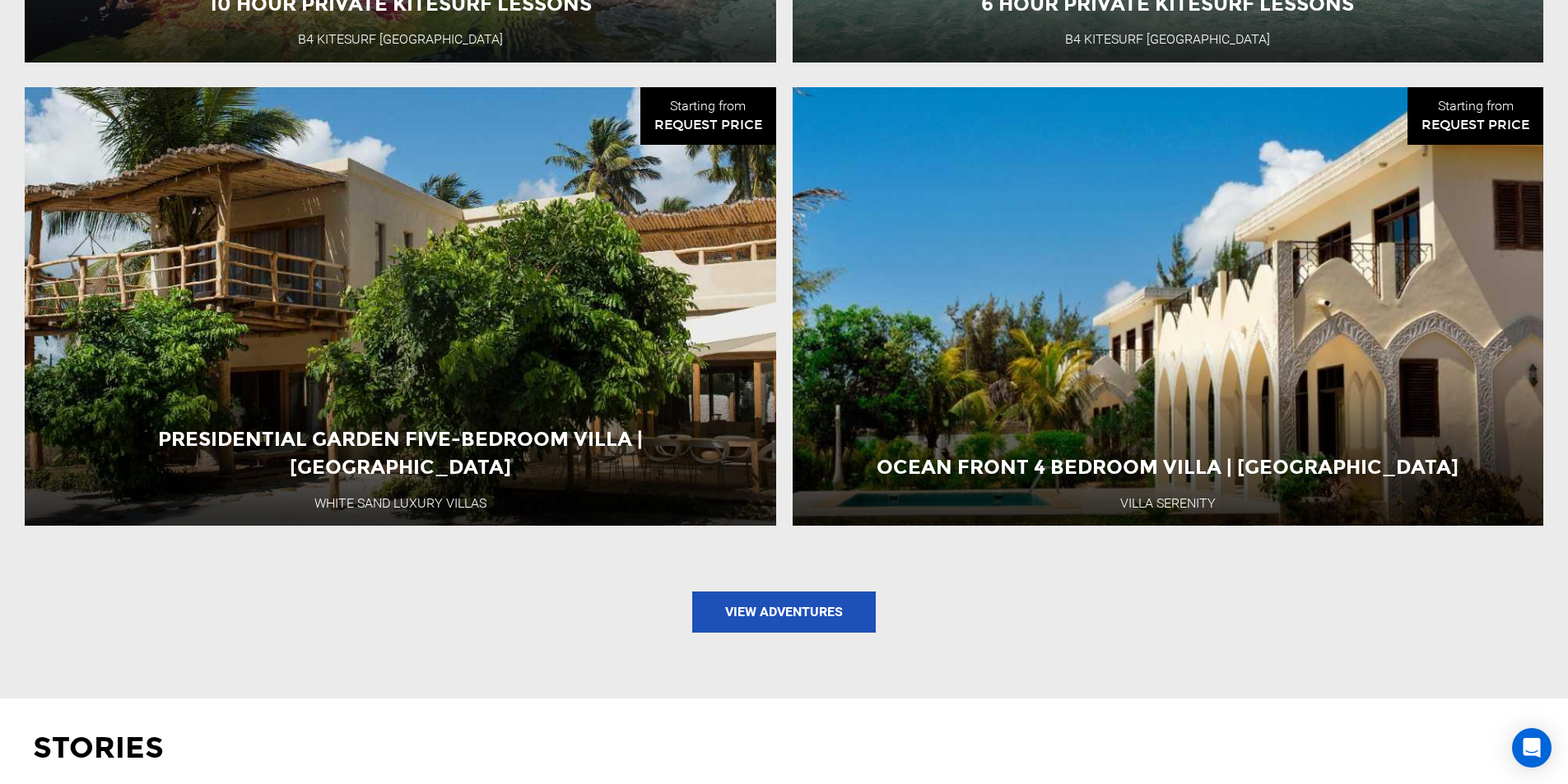
scroll to position [2139, 0]
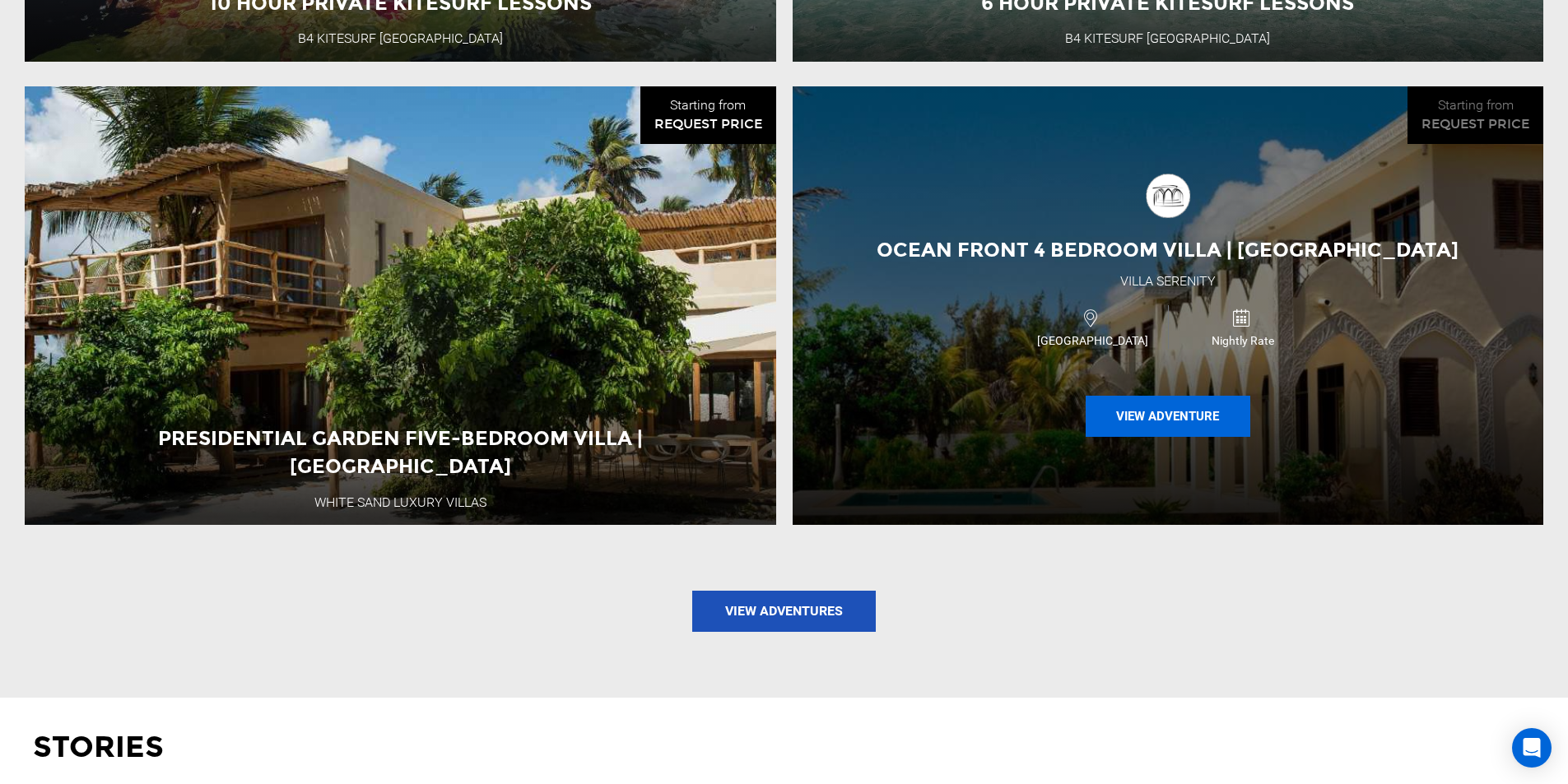
click at [1191, 396] on button "View Adventure" at bounding box center [1168, 416] width 165 height 41
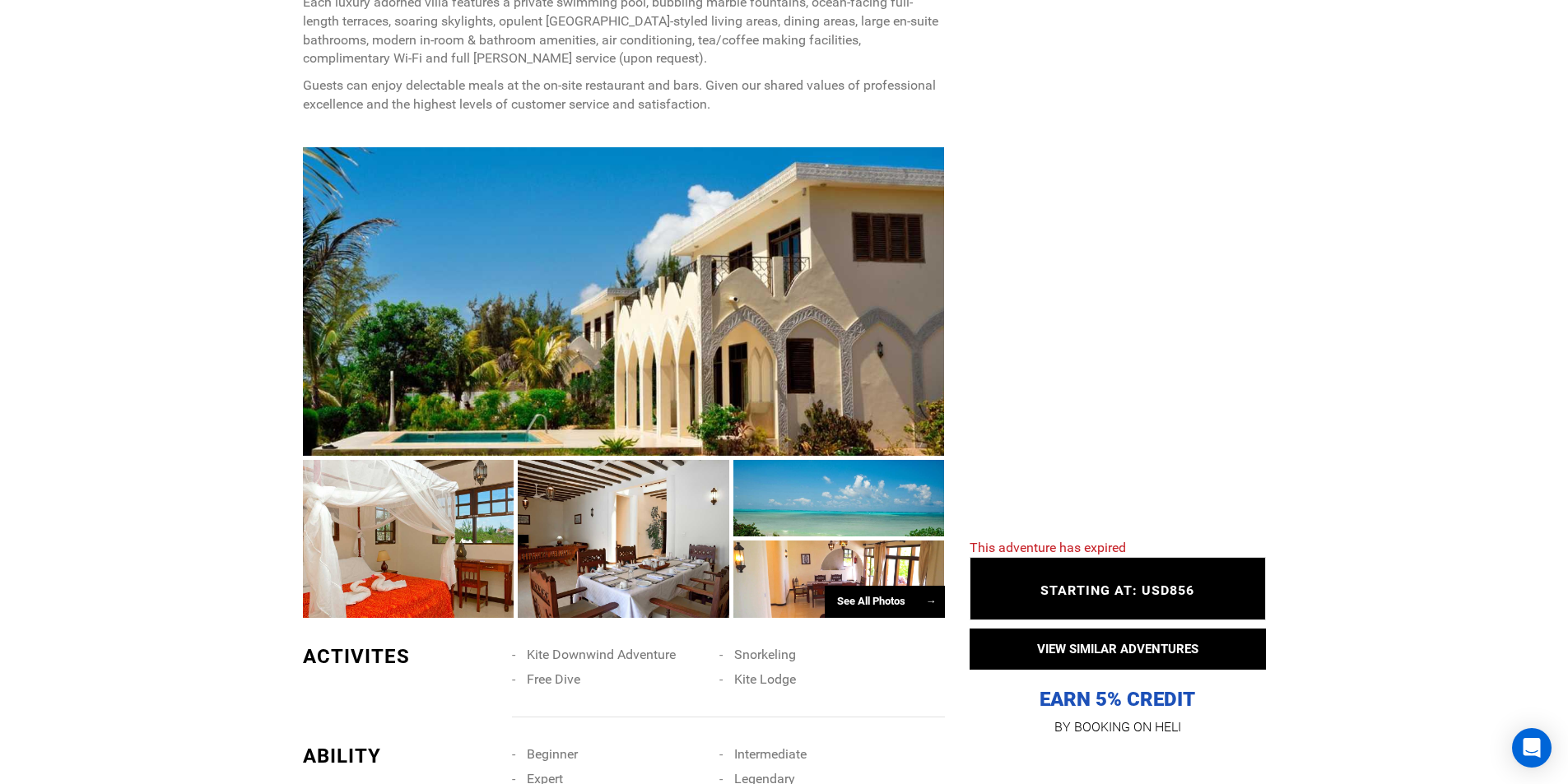
scroll to position [988, 0]
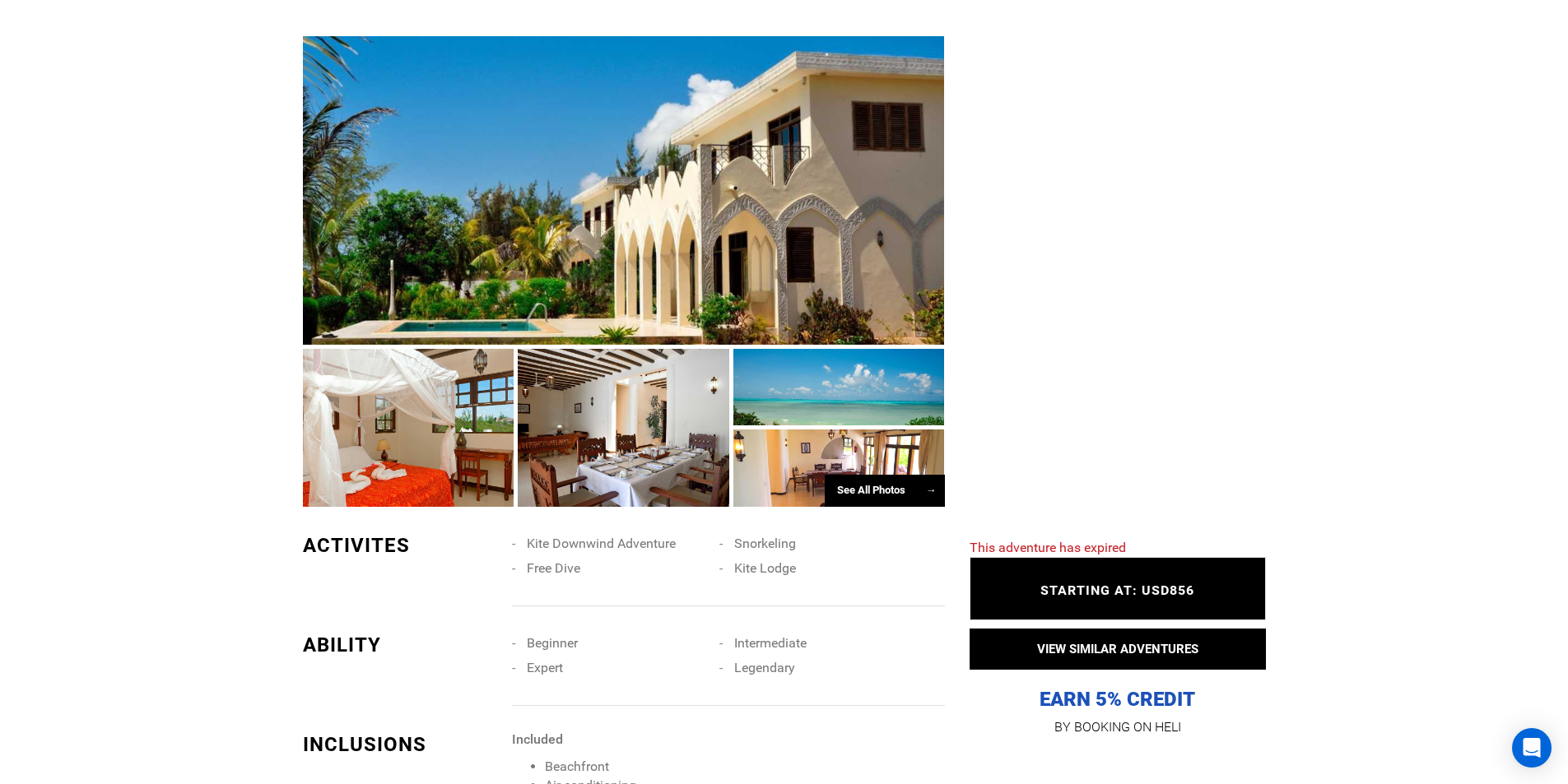
click at [886, 488] on div "See All Photos →" at bounding box center [885, 491] width 120 height 32
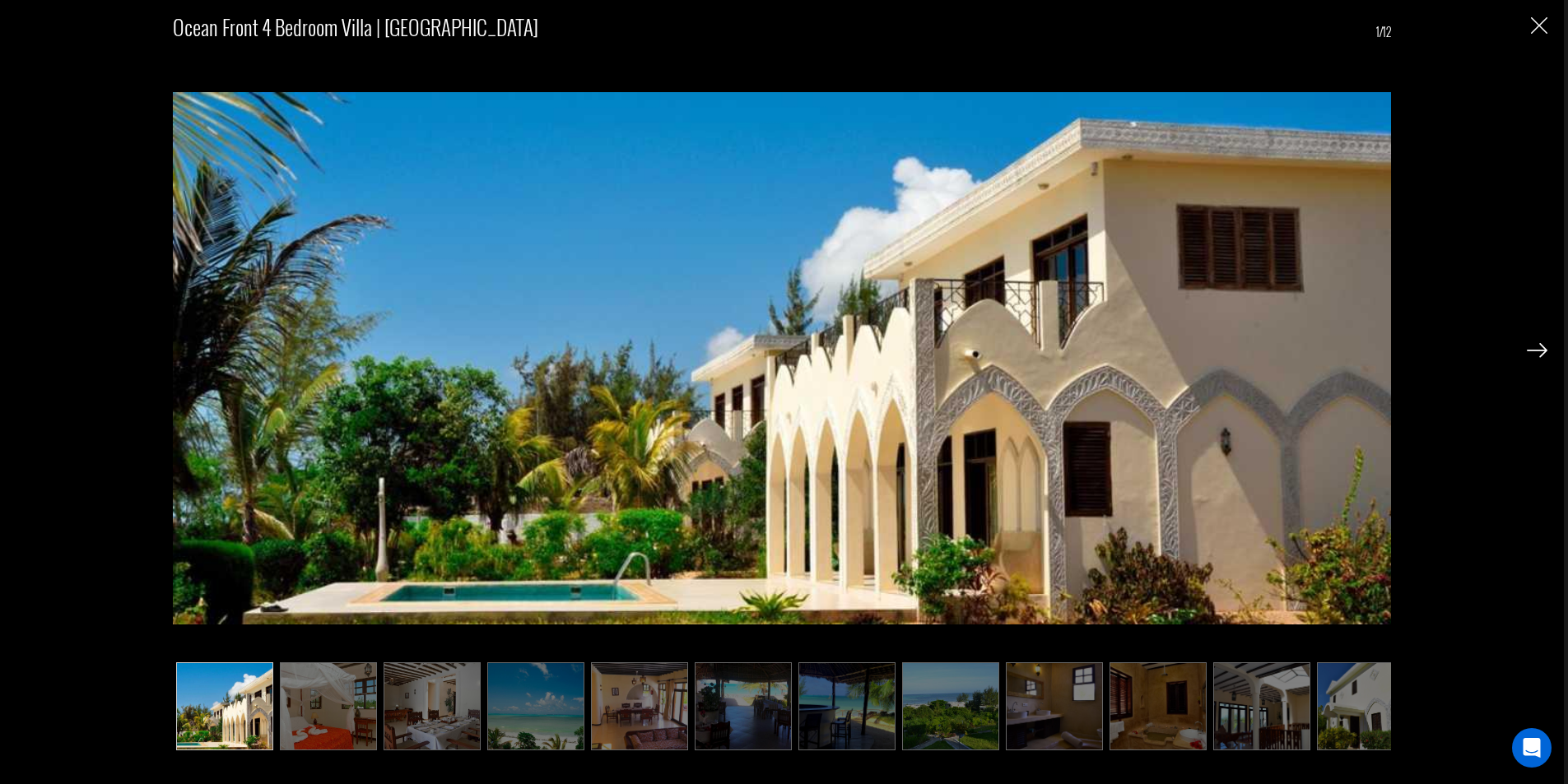
click at [1544, 346] on img at bounding box center [1537, 351] width 21 height 14
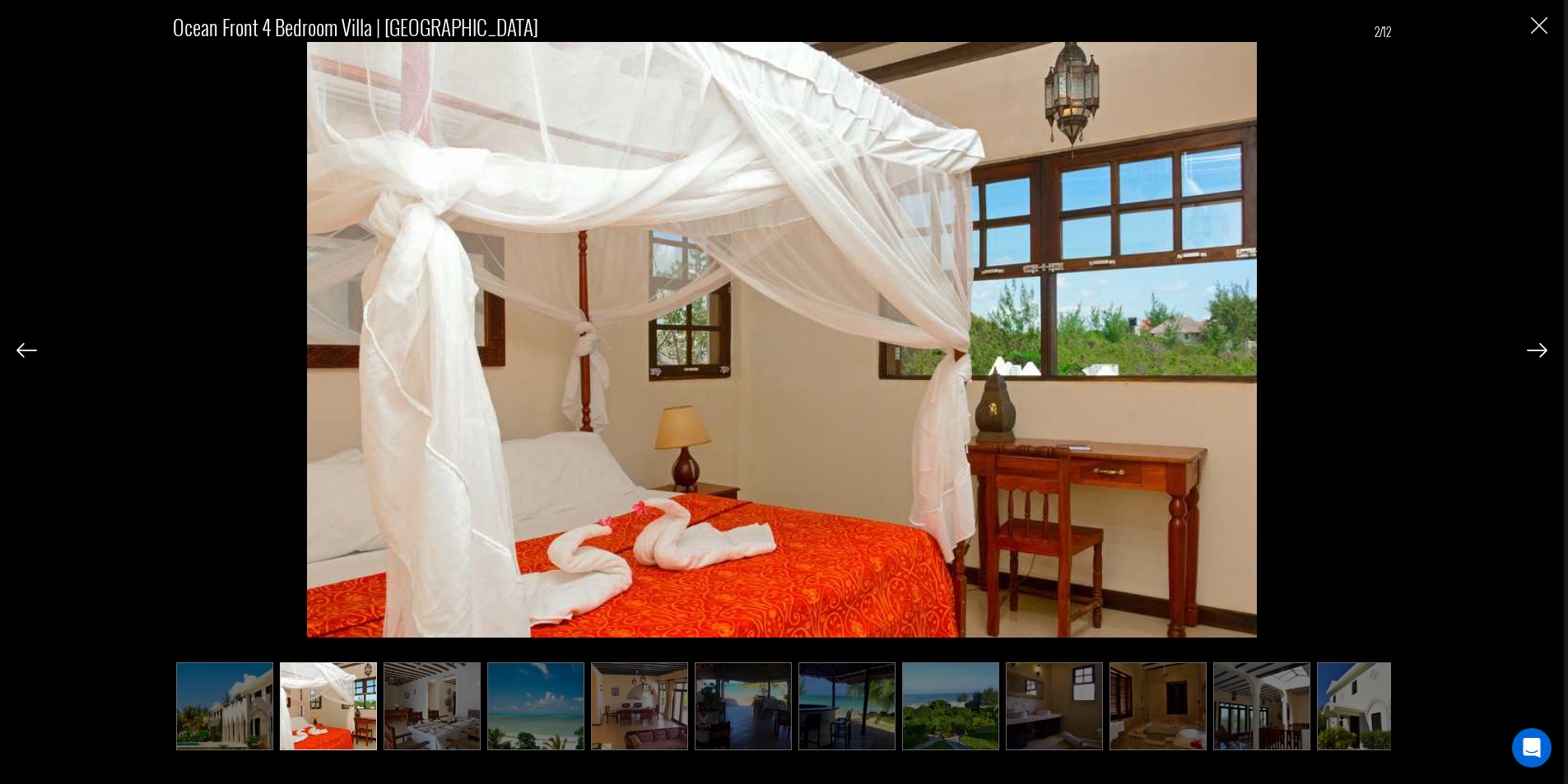
click at [1541, 344] on img at bounding box center [1537, 351] width 21 height 14
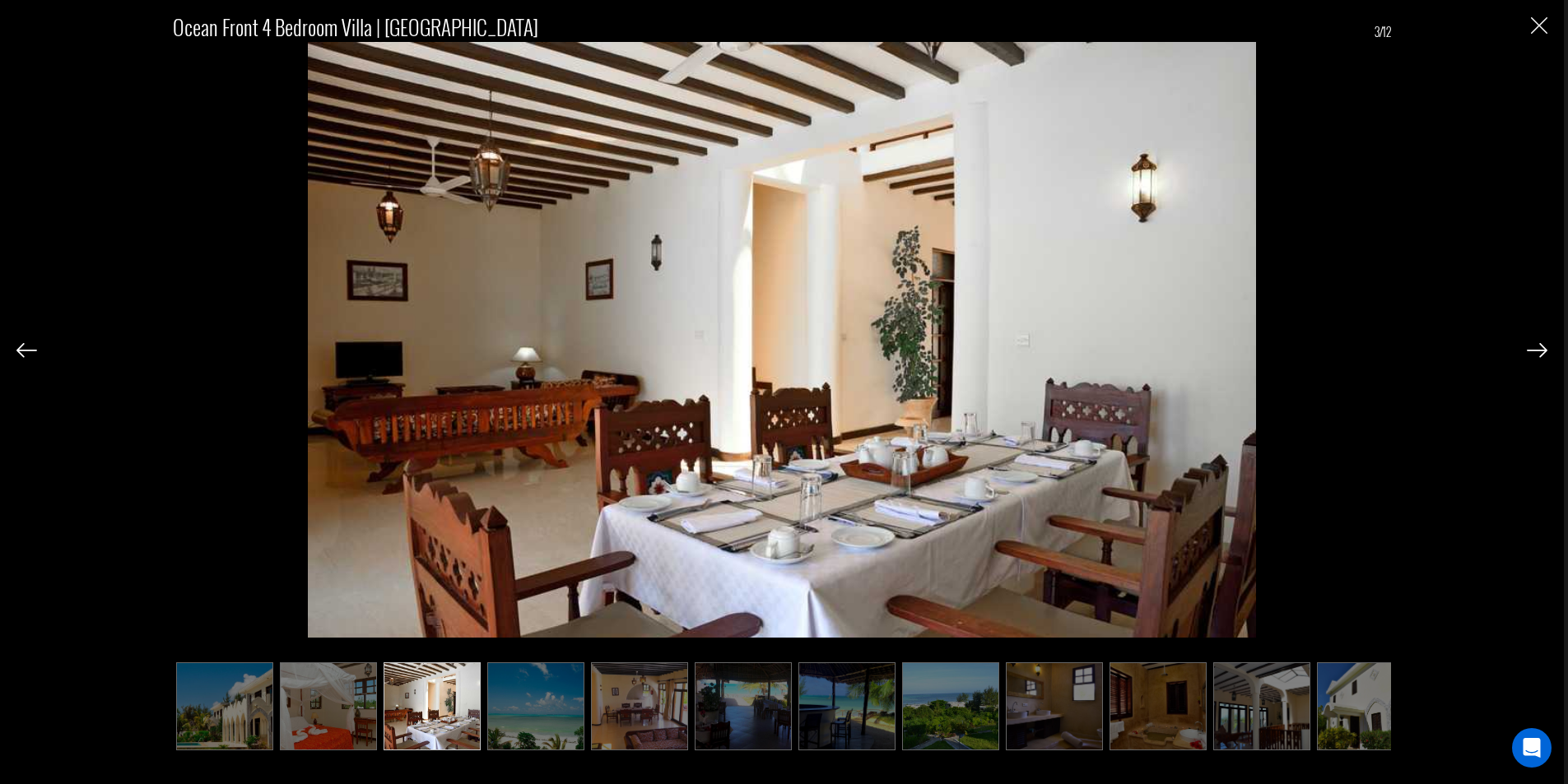
click at [1540, 344] on img at bounding box center [1537, 351] width 21 height 14
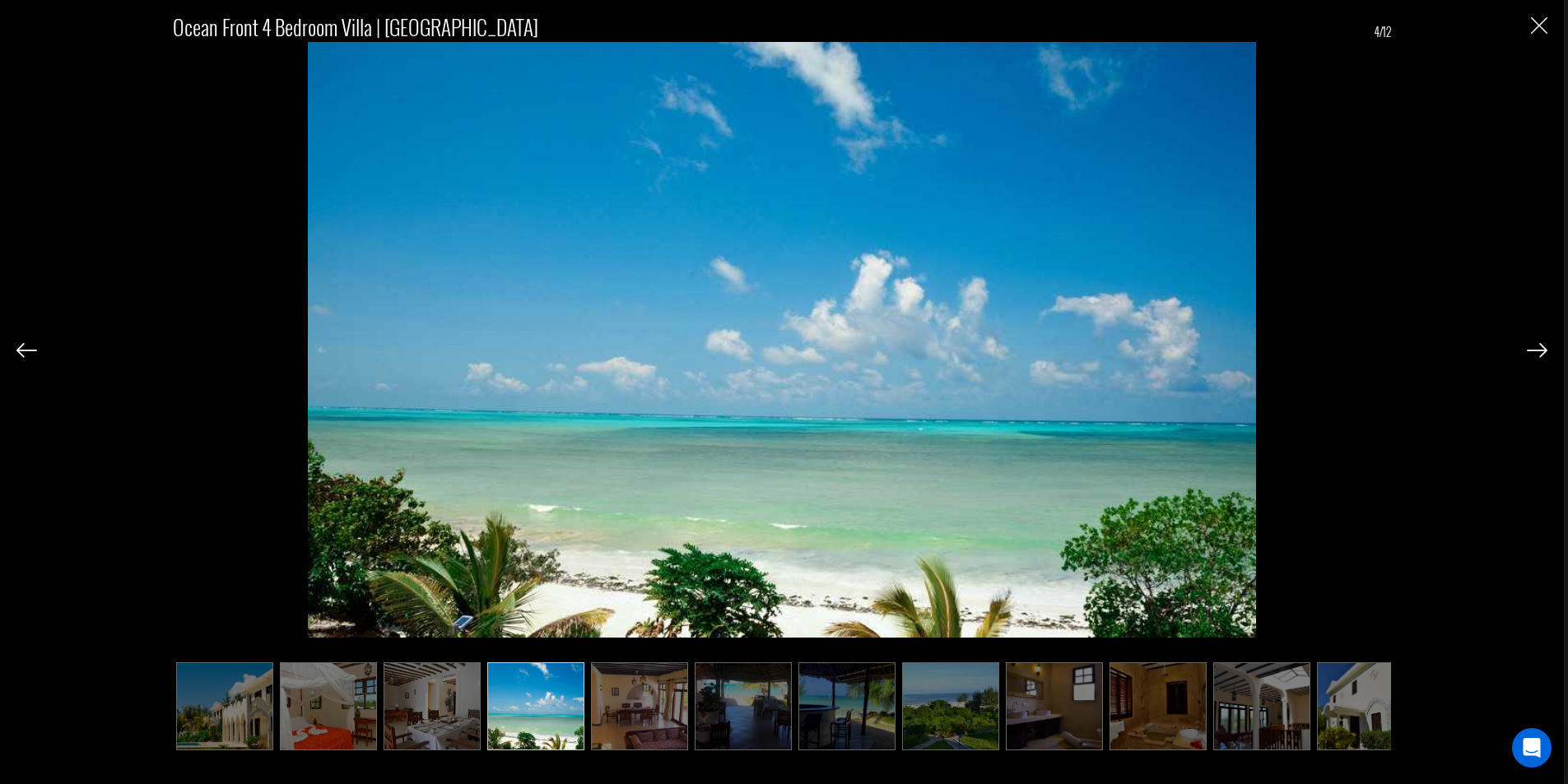
click at [1540, 344] on img at bounding box center [1537, 351] width 21 height 14
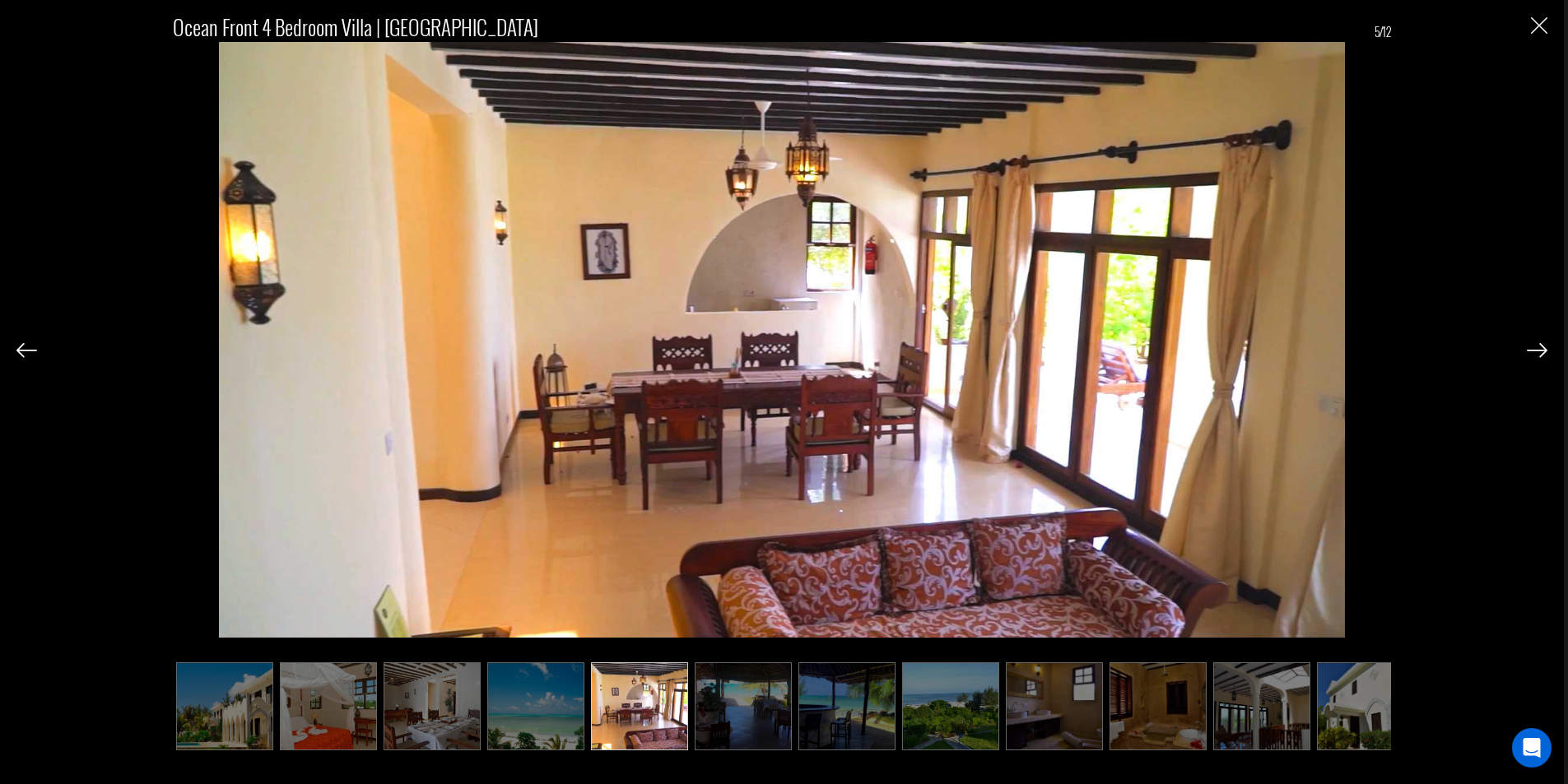
click at [1530, 351] on img at bounding box center [1537, 351] width 21 height 14
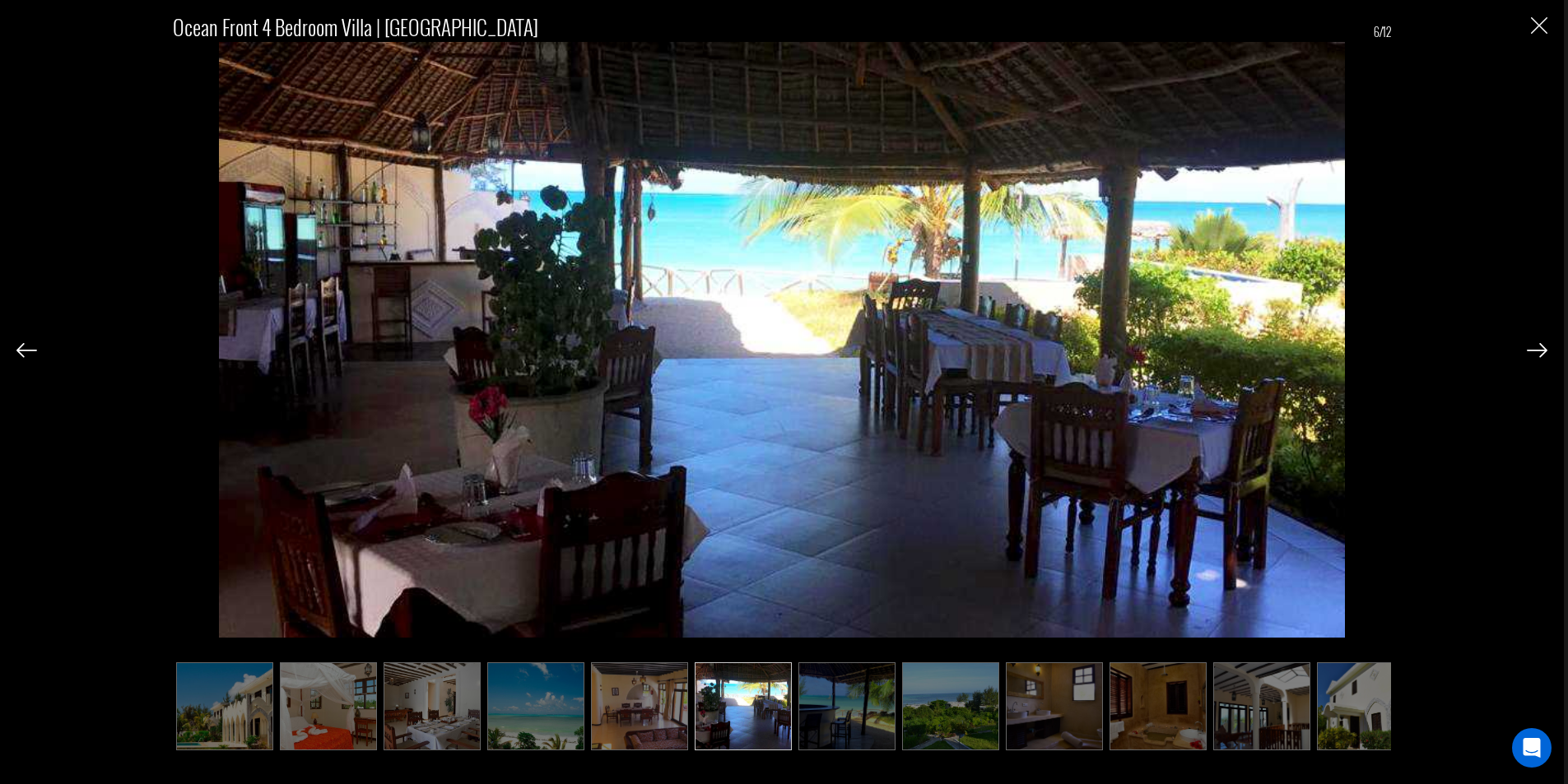
click at [1530, 351] on img at bounding box center [1537, 351] width 21 height 14
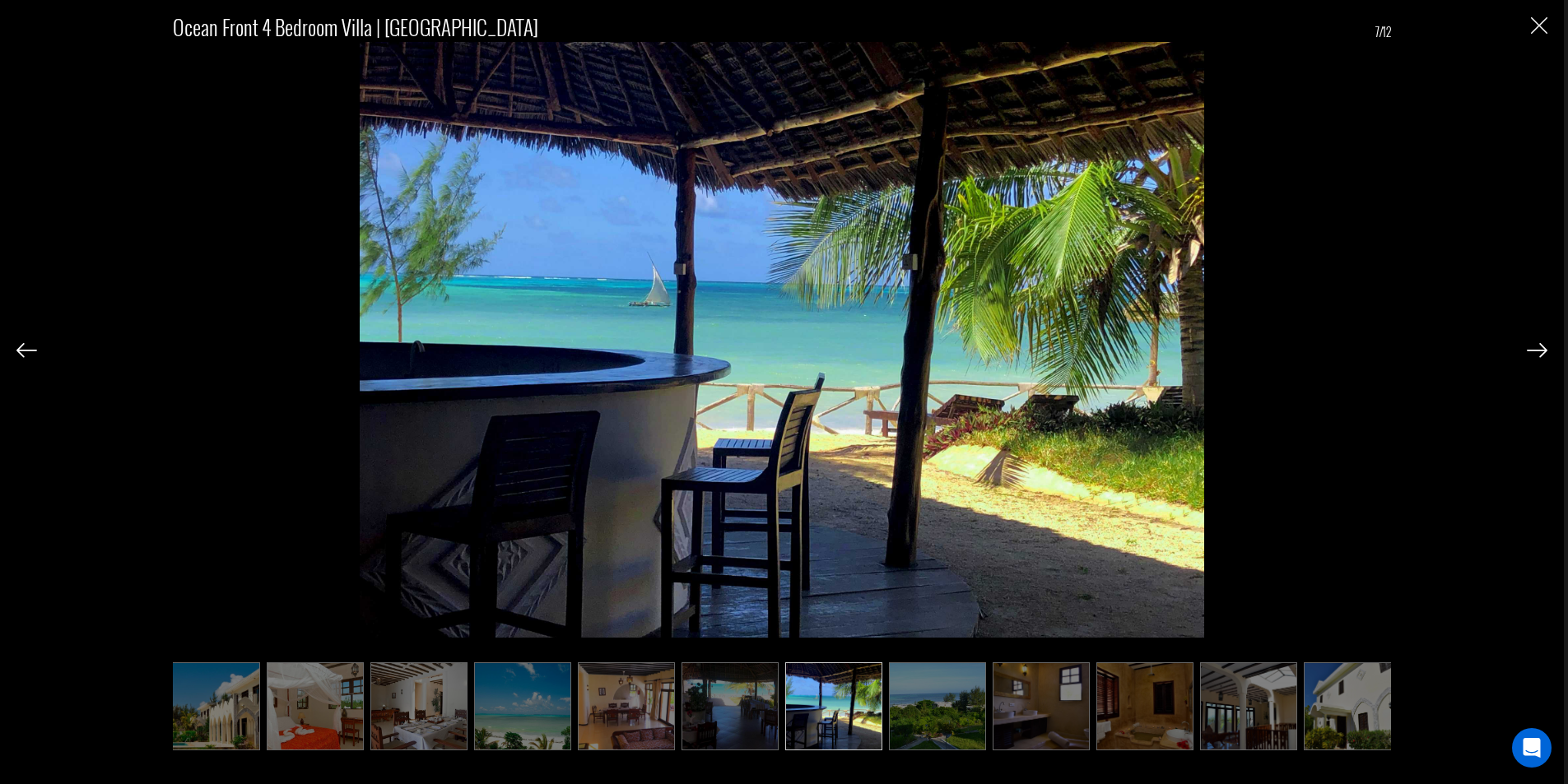
scroll to position [0, 26]
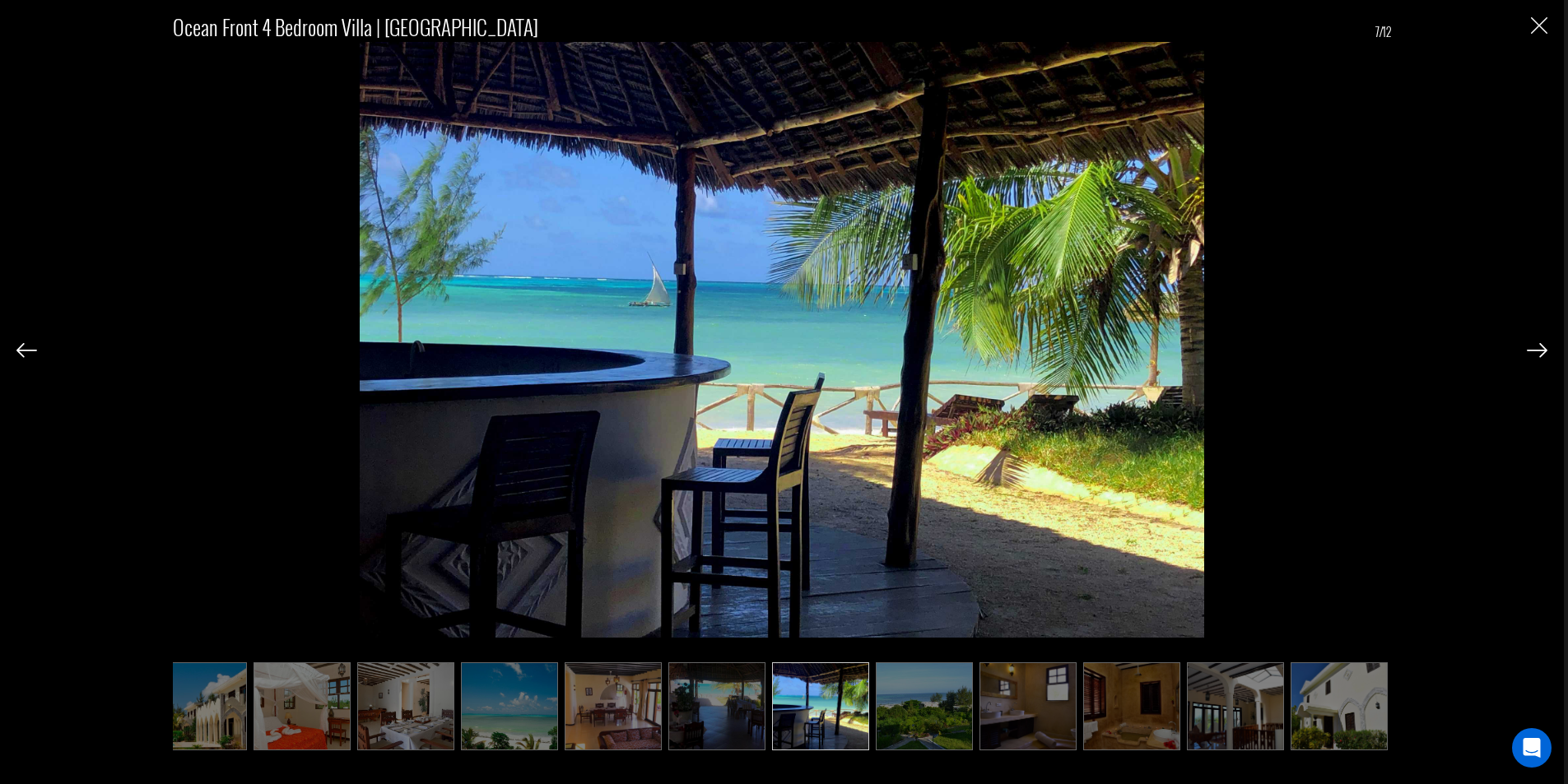
click at [1530, 351] on img at bounding box center [1537, 351] width 21 height 14
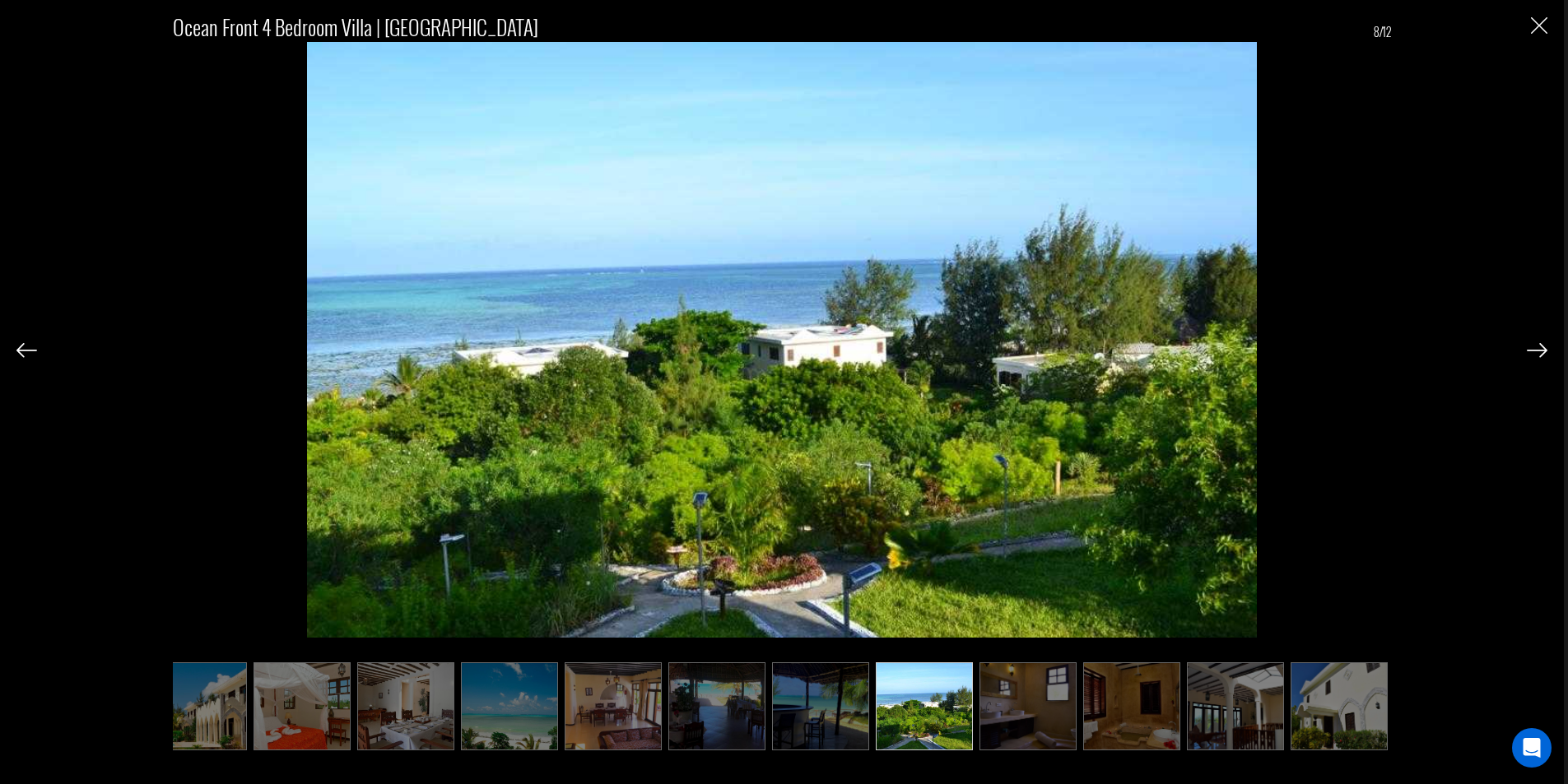
click at [1530, 351] on img at bounding box center [1537, 351] width 21 height 14
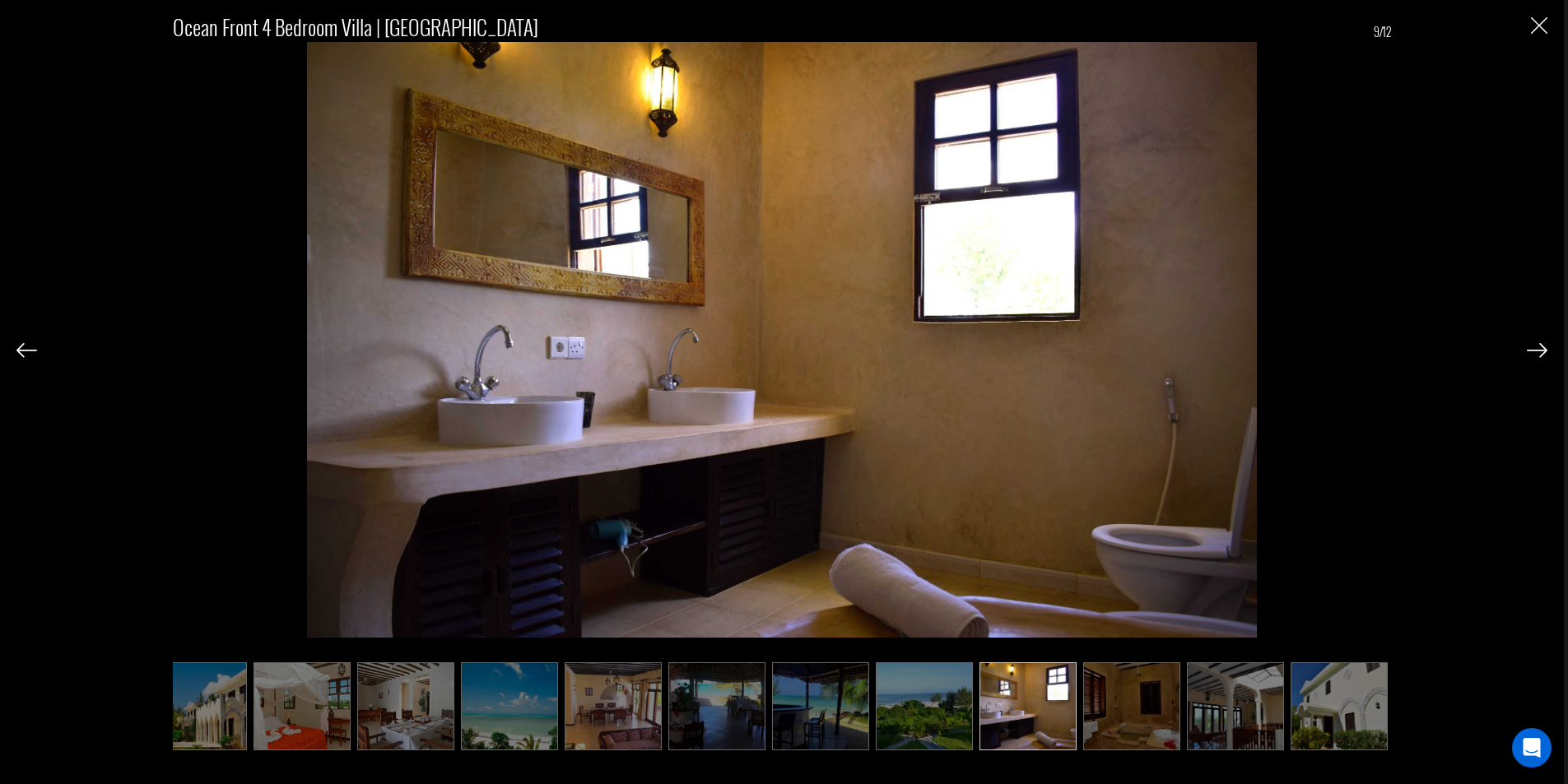
click at [1530, 351] on img at bounding box center [1537, 351] width 21 height 14
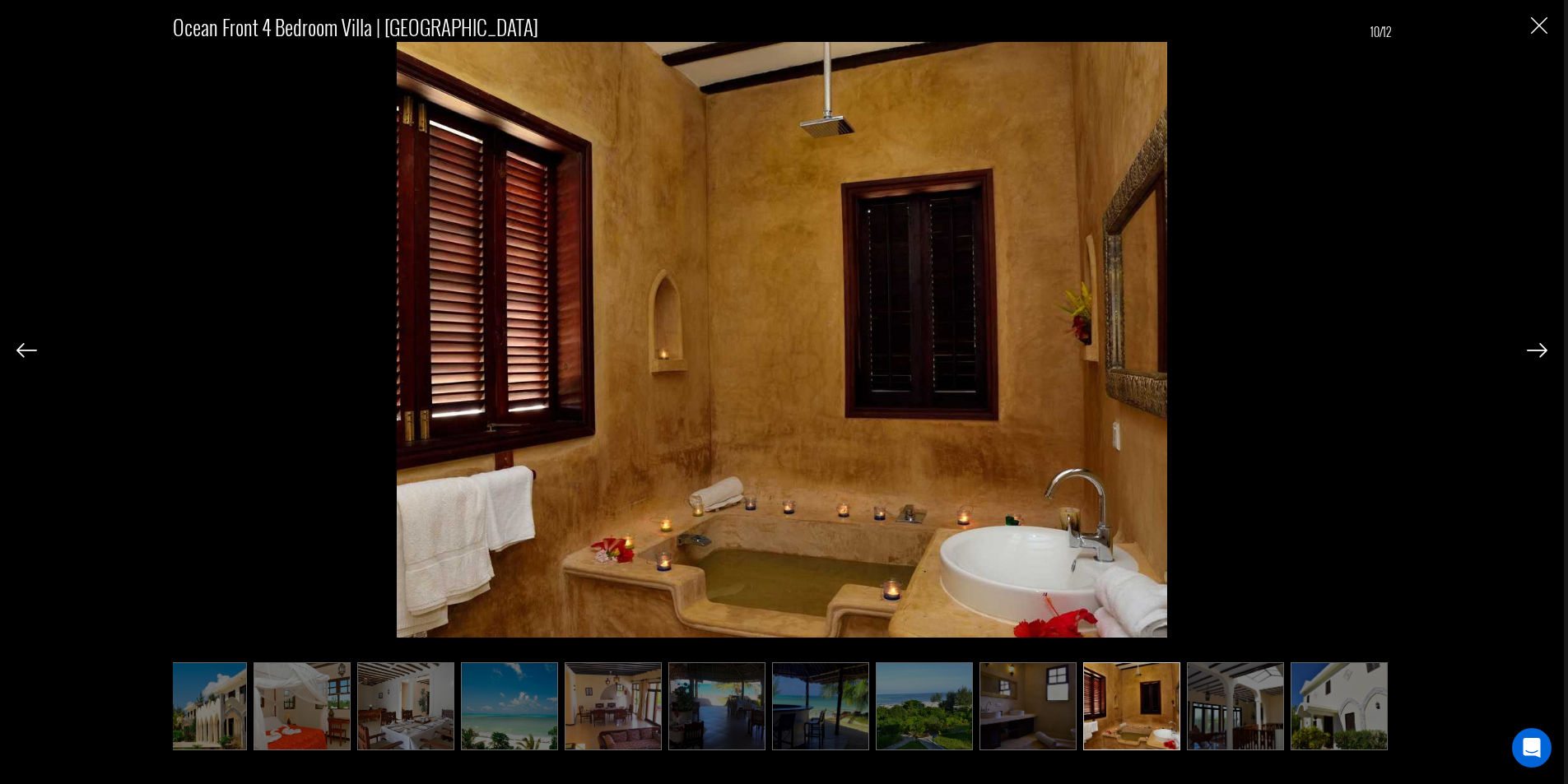
click at [1530, 351] on img at bounding box center [1537, 351] width 21 height 14
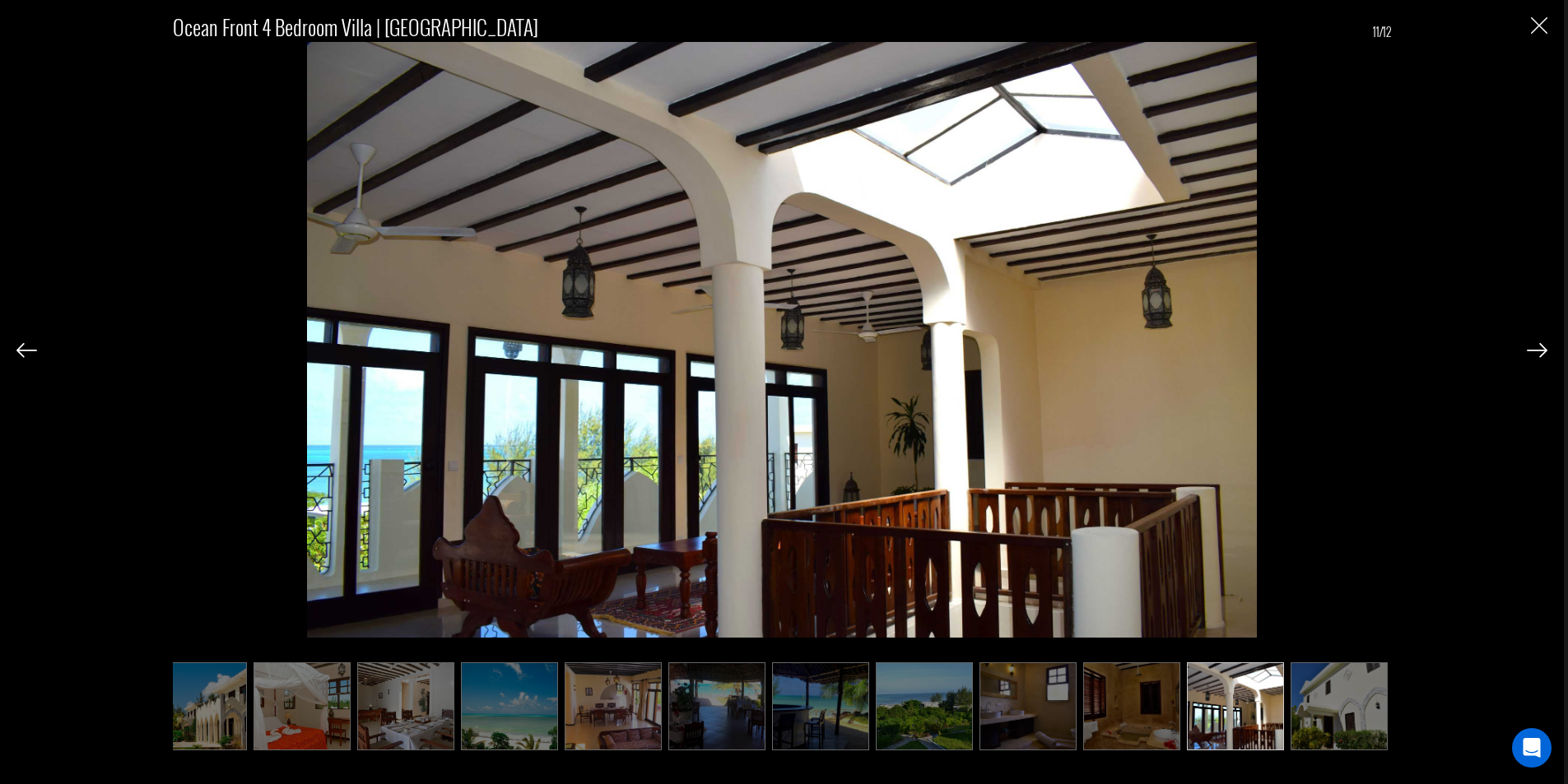
click at [1530, 351] on img at bounding box center [1537, 351] width 21 height 14
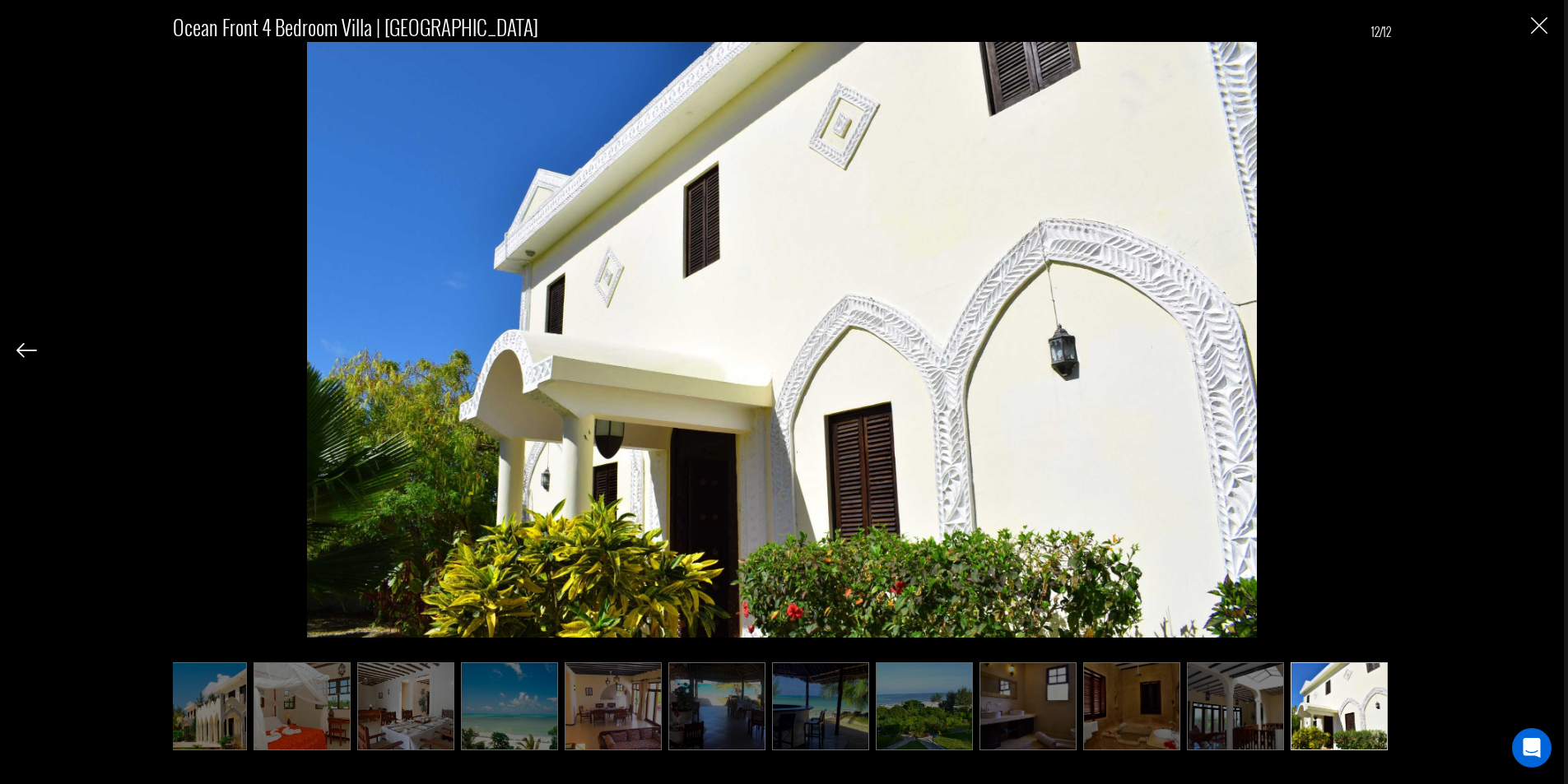
click at [1530, 351] on div "Ocean Front 4 Bedroom Villa | Zanzibar 12/12" at bounding box center [782, 372] width 1531 height 744
click at [1529, 352] on div "Ocean Front 4 Bedroom Villa | Zanzibar 12/12" at bounding box center [782, 372] width 1531 height 744
click at [1538, 18] on img "Close" at bounding box center [1539, 25] width 16 height 16
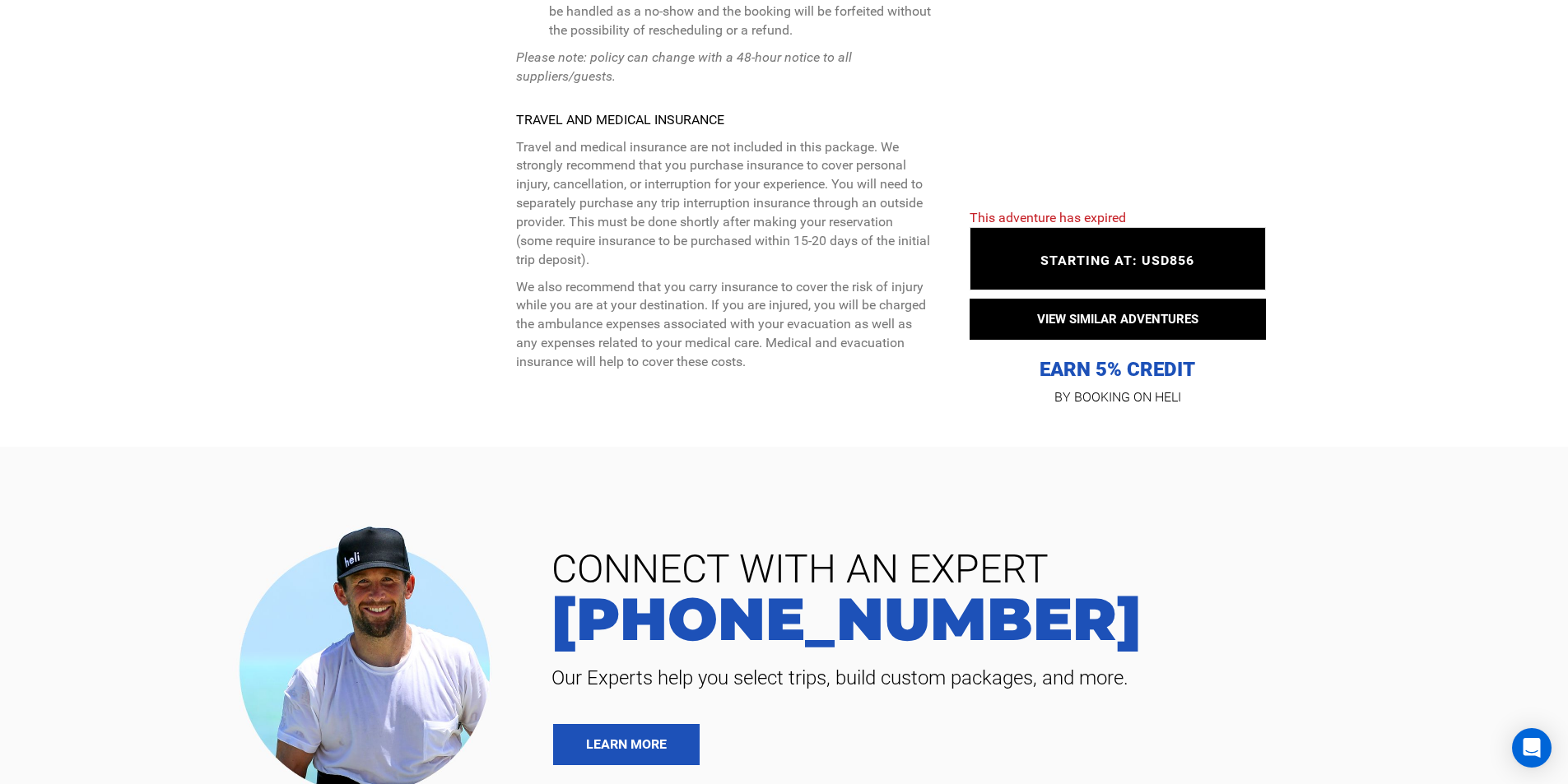
scroll to position [4443, 0]
